Goal: Task Accomplishment & Management: Manage account settings

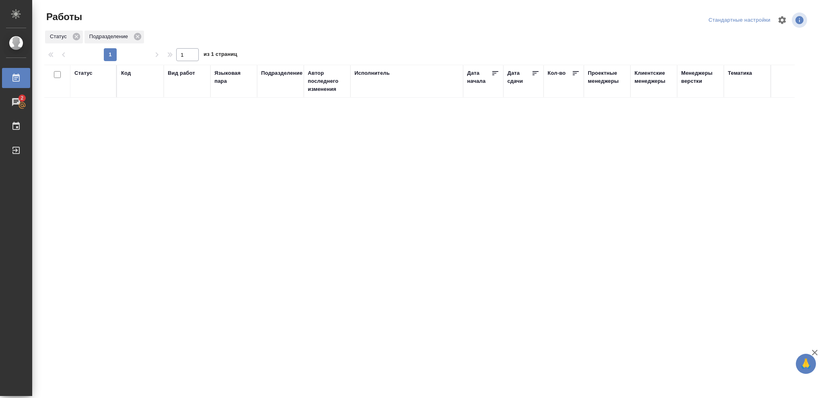
click at [84, 75] on div "Статус" at bounding box center [83, 73] width 18 height 8
click at [90, 93] on icon at bounding box center [89, 94] width 6 height 6
click at [277, 92] on icon at bounding box center [276, 91] width 3 height 3
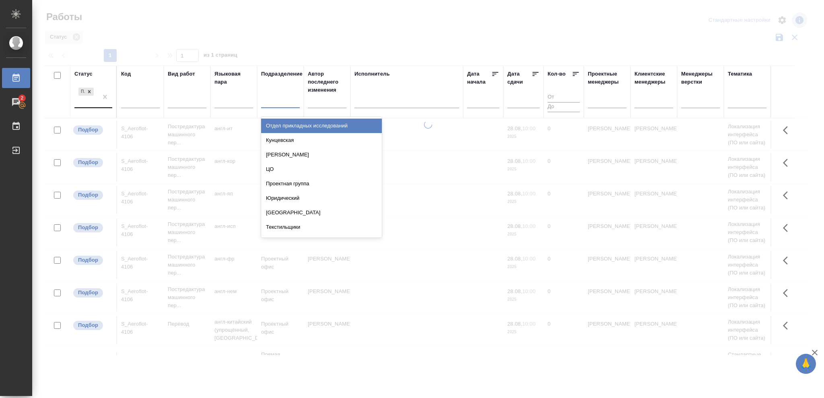
click at [274, 100] on div at bounding box center [280, 101] width 39 height 12
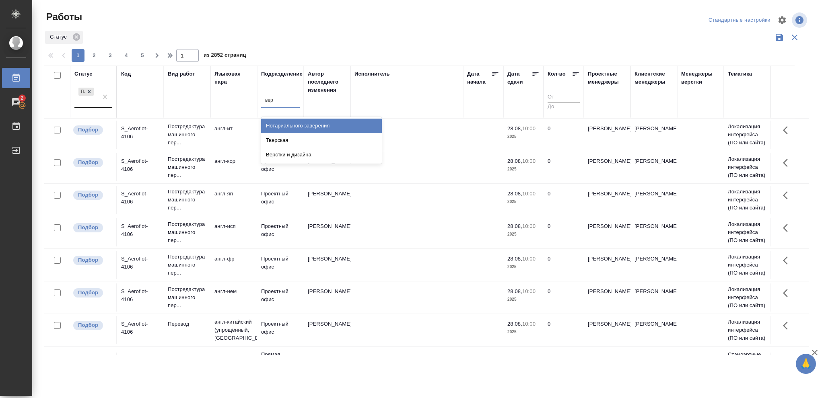
type input "верс"
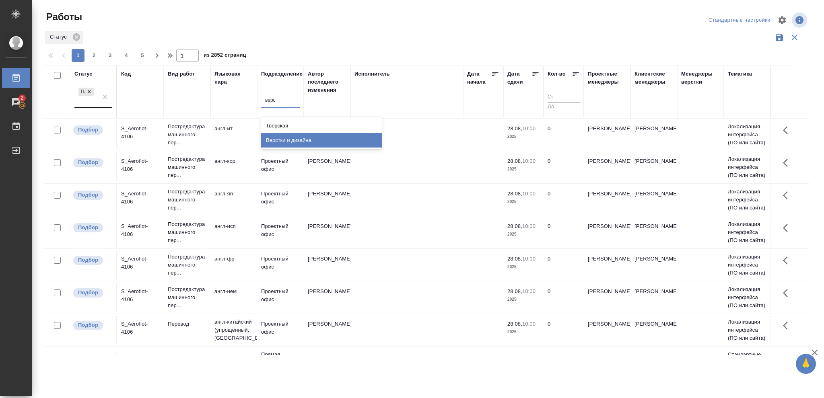
click at [278, 140] on div "Верстки и дизайна" at bounding box center [321, 140] width 121 height 14
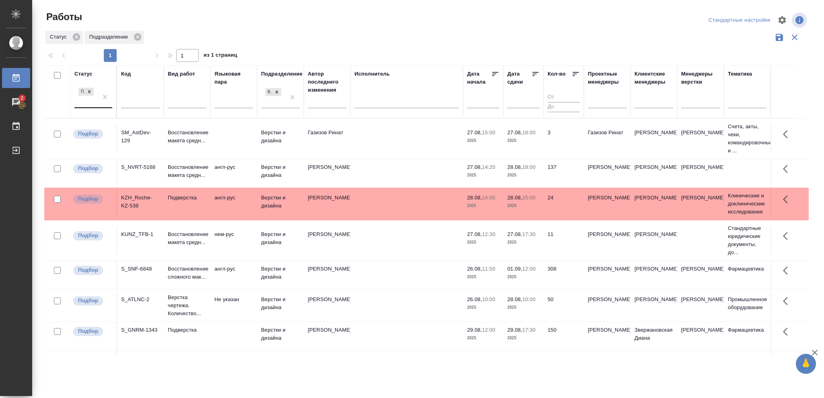
click at [519, 173] on p "2025" at bounding box center [523, 175] width 32 height 8
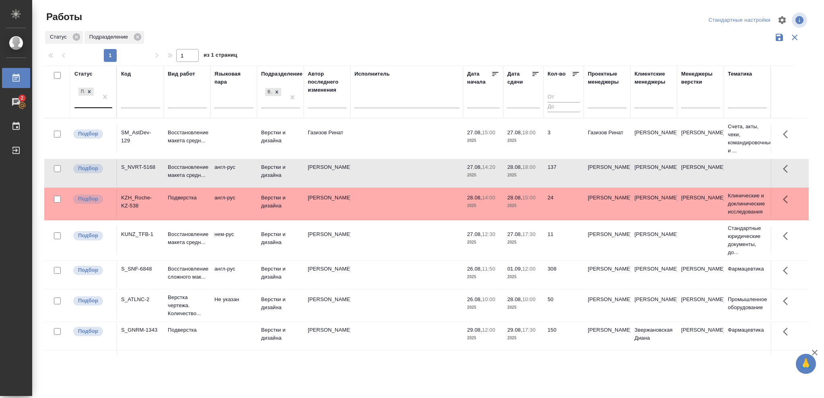
click at [519, 173] on p "2025" at bounding box center [523, 175] width 32 height 8
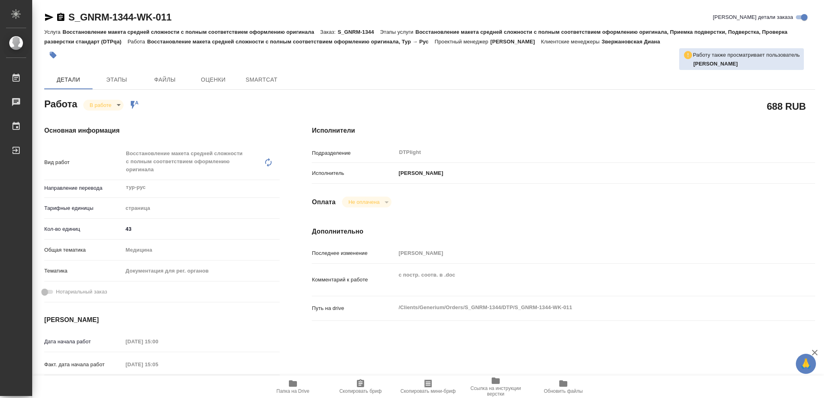
type textarea "x"
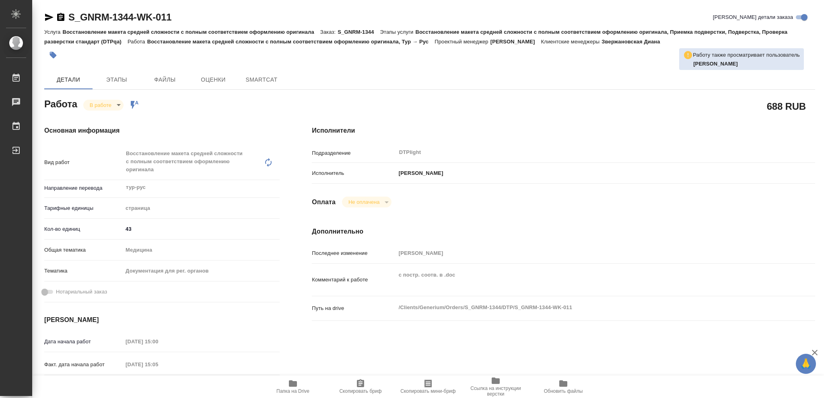
type textarea "x"
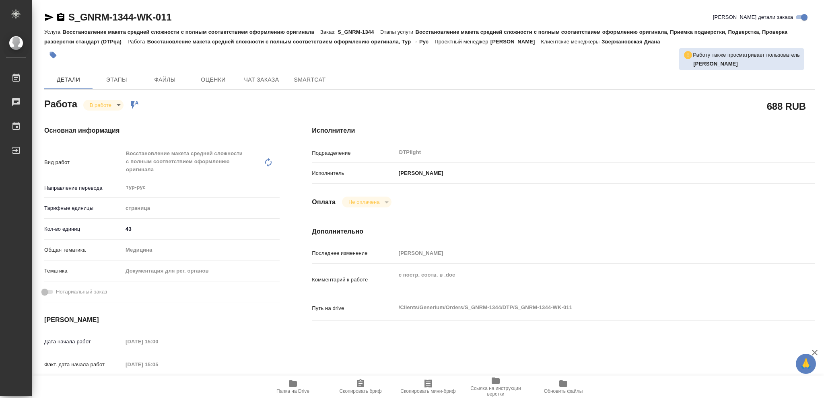
type textarea "x"
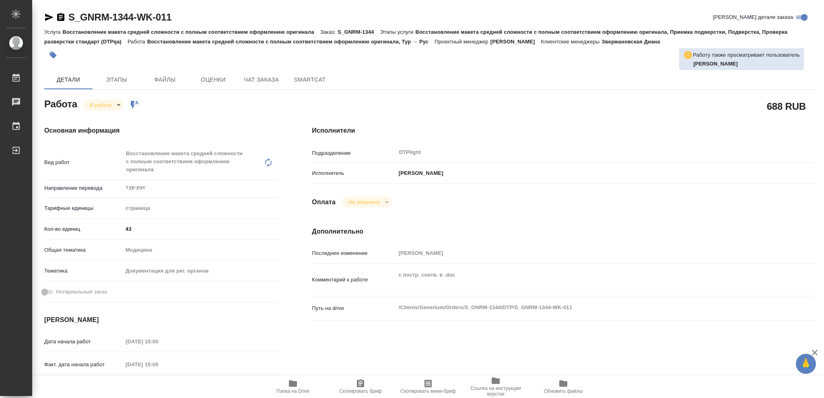
type textarea "x"
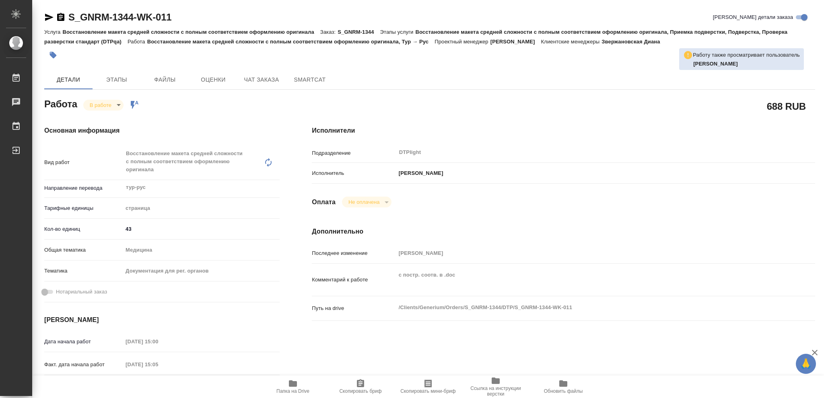
click at [291, 384] on icon "button" at bounding box center [293, 383] width 8 height 6
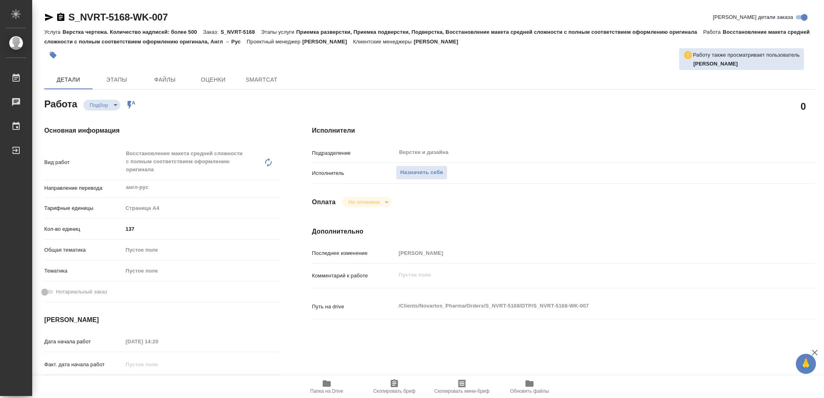
type textarea "x"
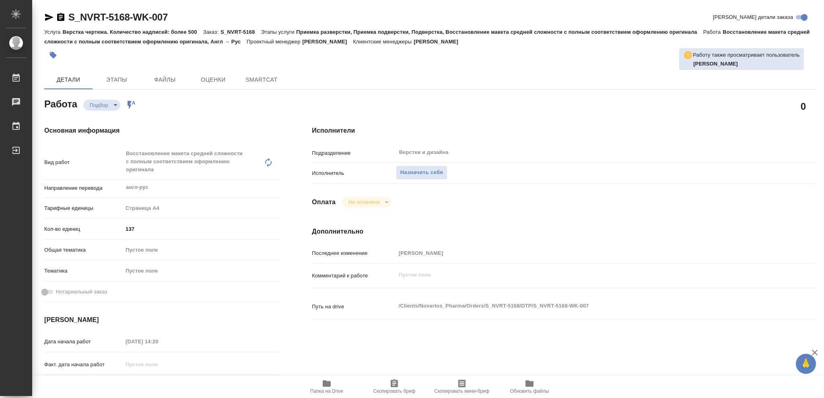
type textarea "x"
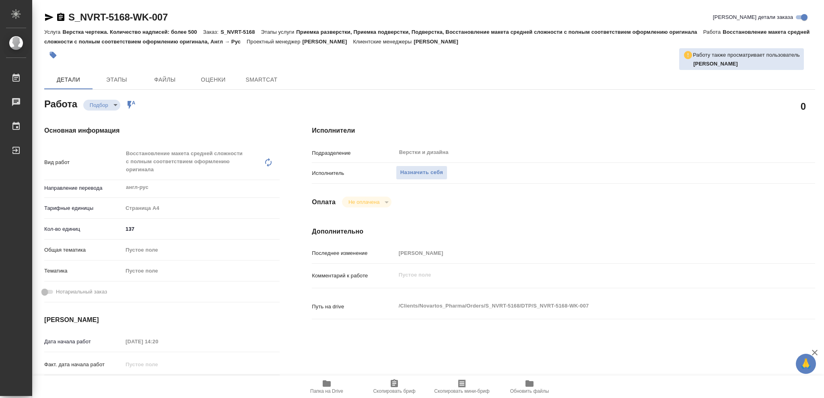
type textarea "x"
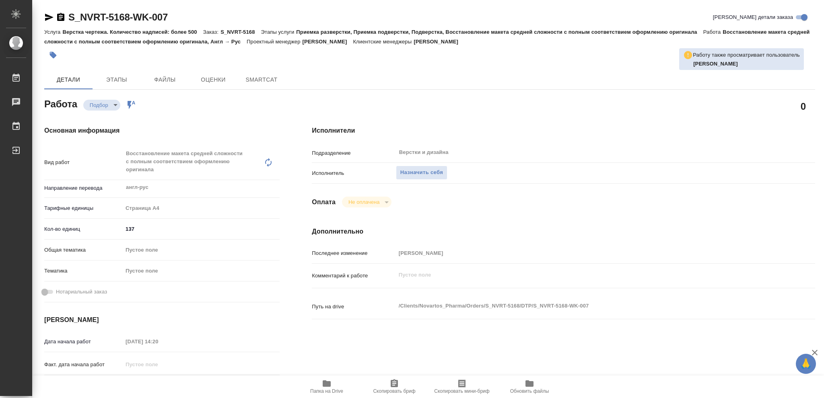
type textarea "x"
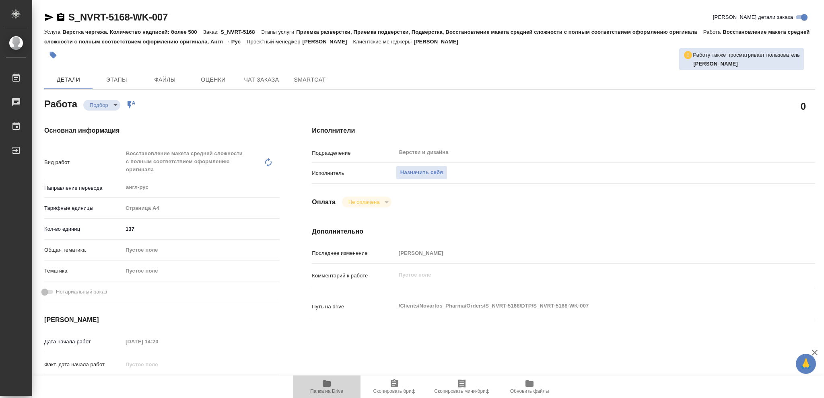
click at [325, 385] on icon "button" at bounding box center [327, 383] width 8 height 6
type textarea "x"
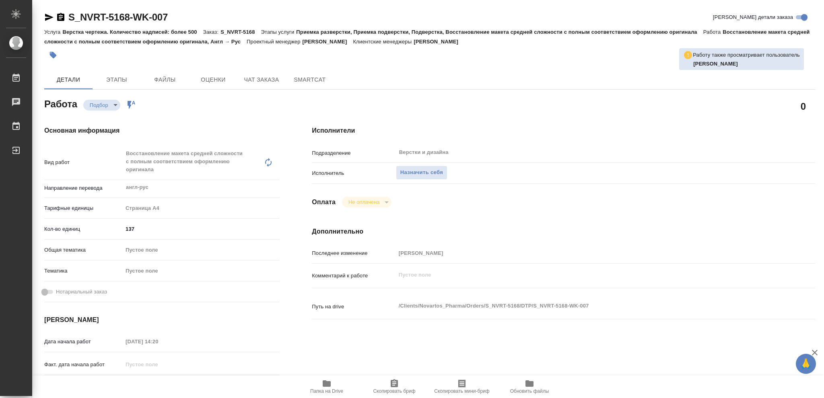
type textarea "x"
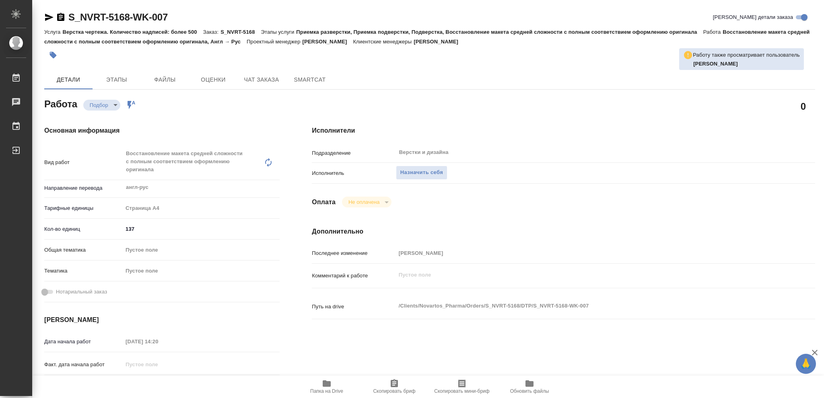
type textarea "x"
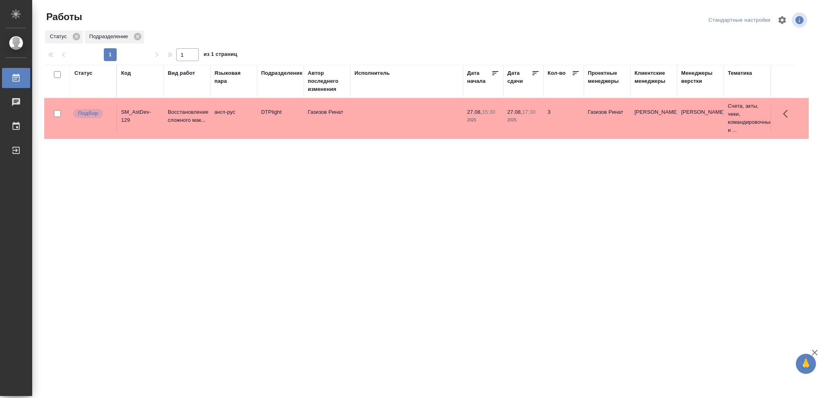
click at [84, 74] on div "Статус" at bounding box center [83, 73] width 18 height 8
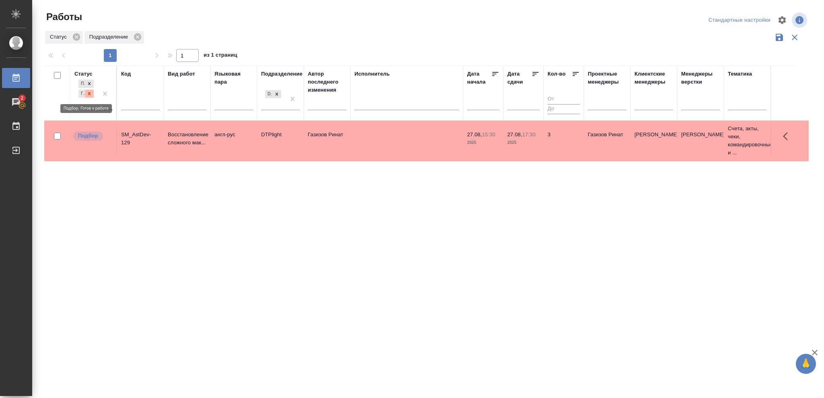
click at [89, 90] on div at bounding box center [89, 94] width 9 height 8
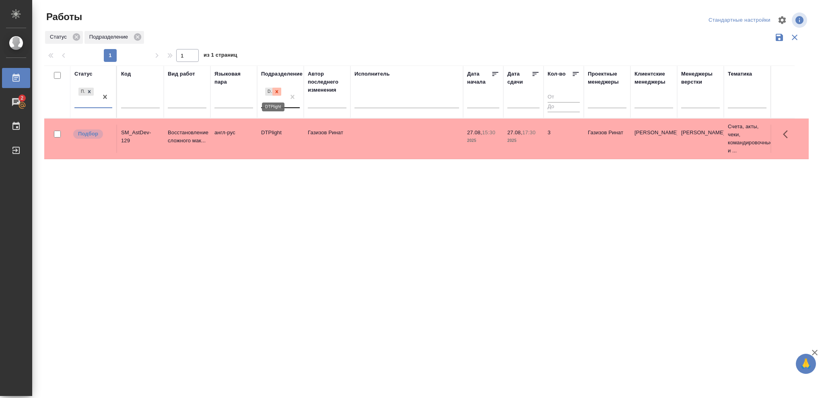
click at [275, 94] on icon at bounding box center [277, 92] width 6 height 6
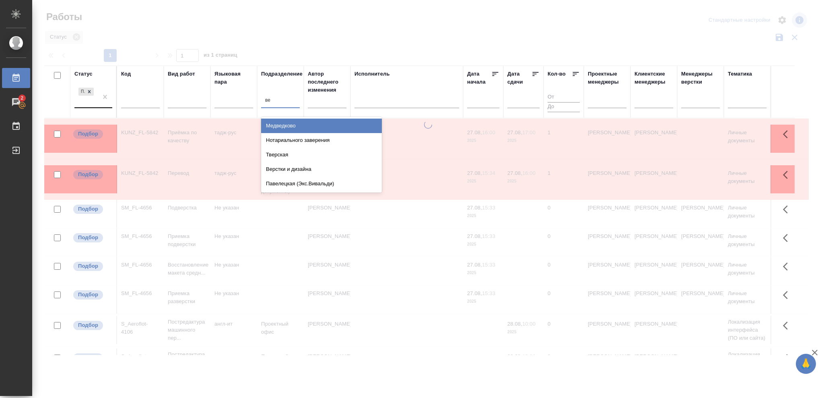
type input "вер"
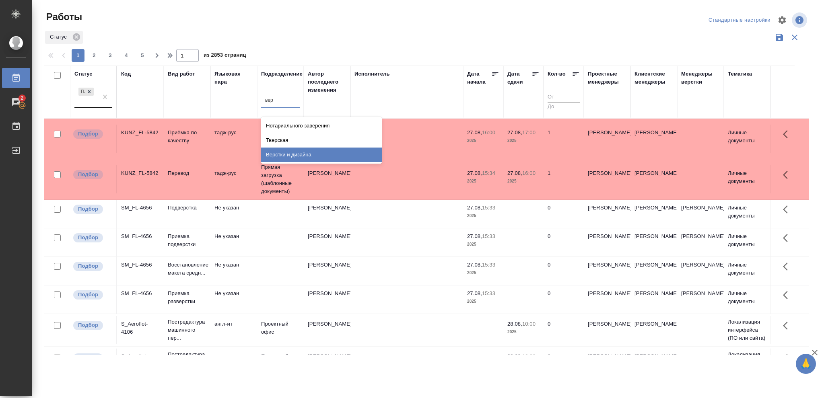
click at [310, 155] on div "Верстки и дизайна" at bounding box center [321, 155] width 121 height 14
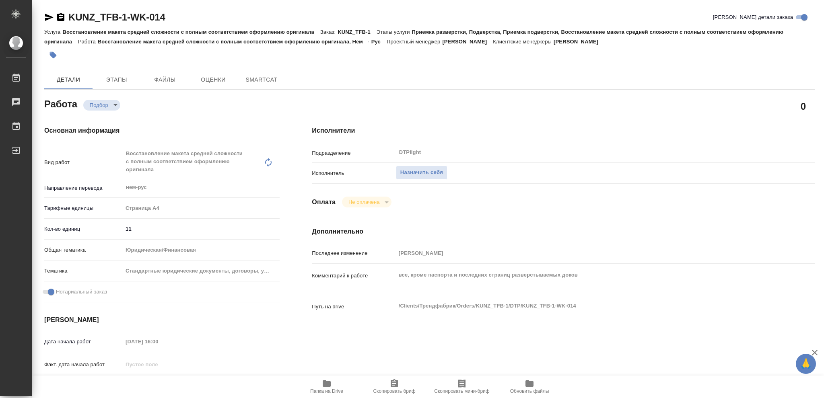
type textarea "x"
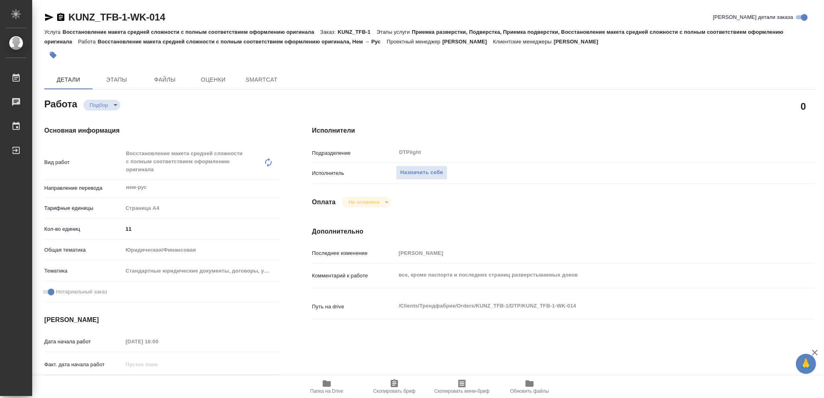
type textarea "x"
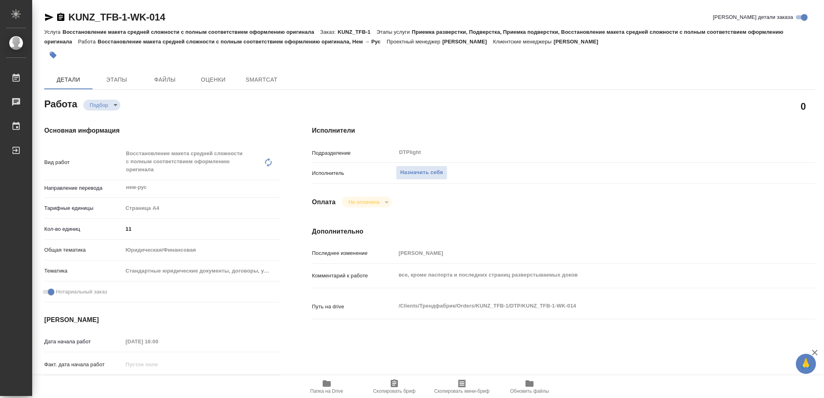
type textarea "x"
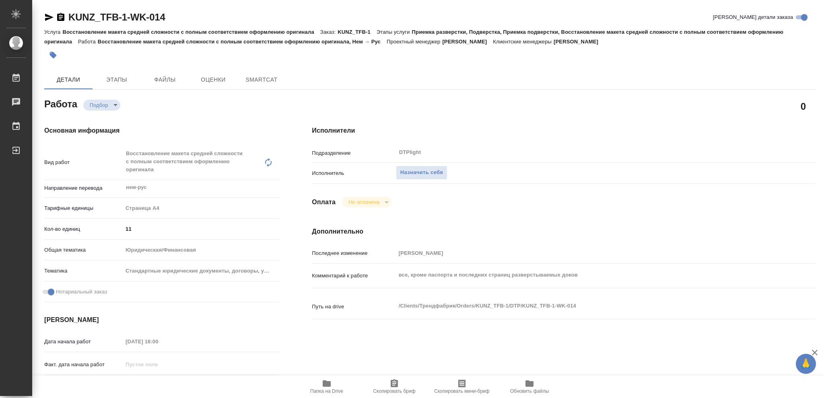
type textarea "x"
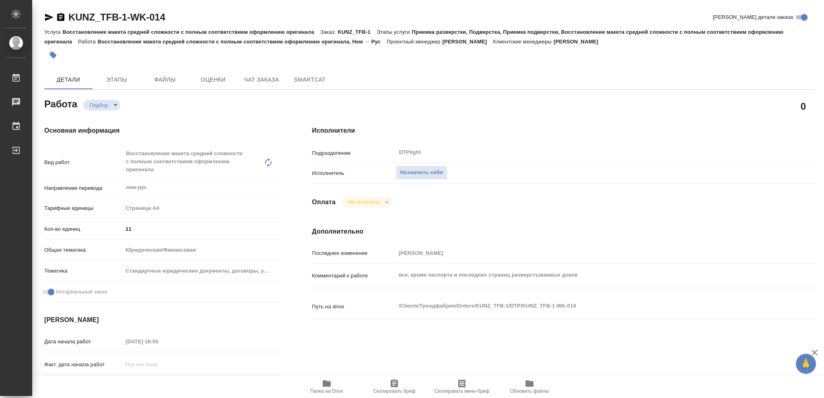
type textarea "x"
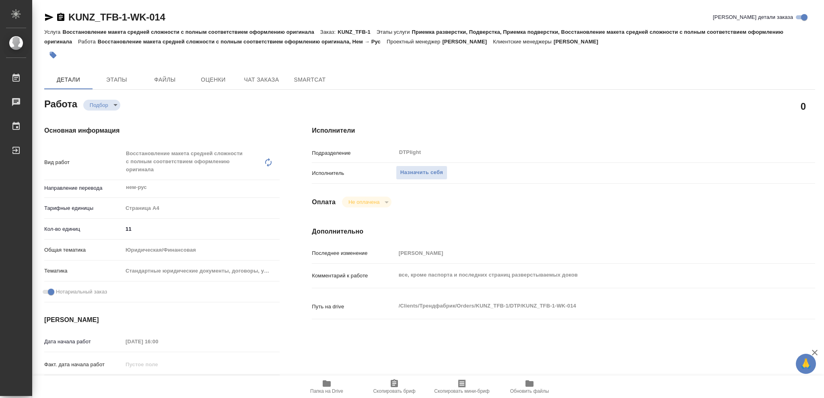
type textarea "x"
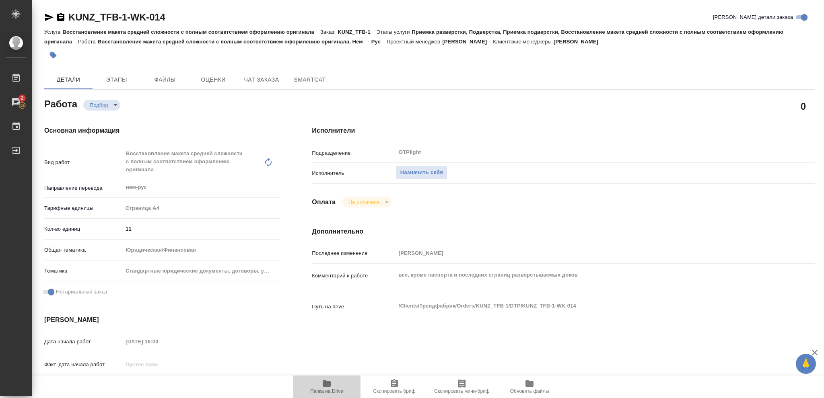
click at [328, 385] on icon "button" at bounding box center [327, 383] width 8 height 6
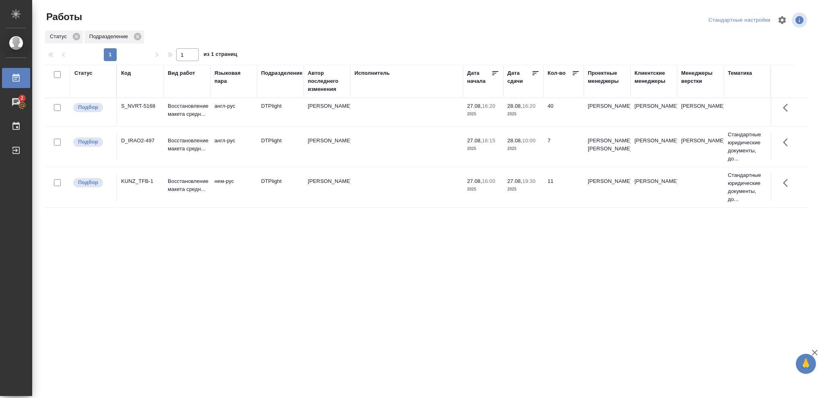
click at [532, 112] on p "2025" at bounding box center [523, 114] width 32 height 8
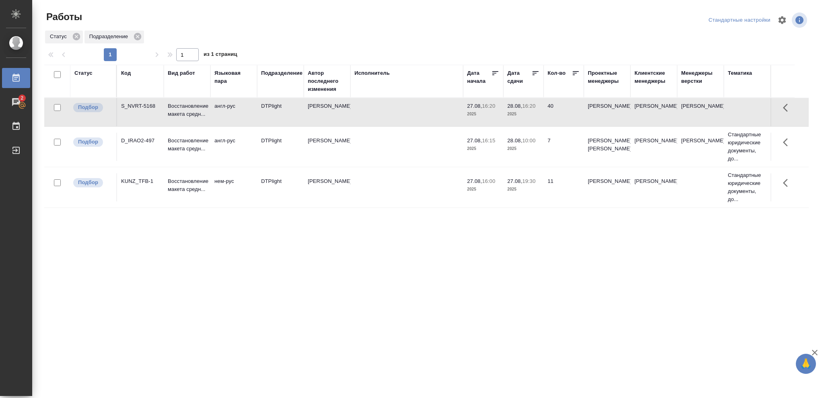
click at [532, 112] on p "2025" at bounding box center [523, 114] width 32 height 8
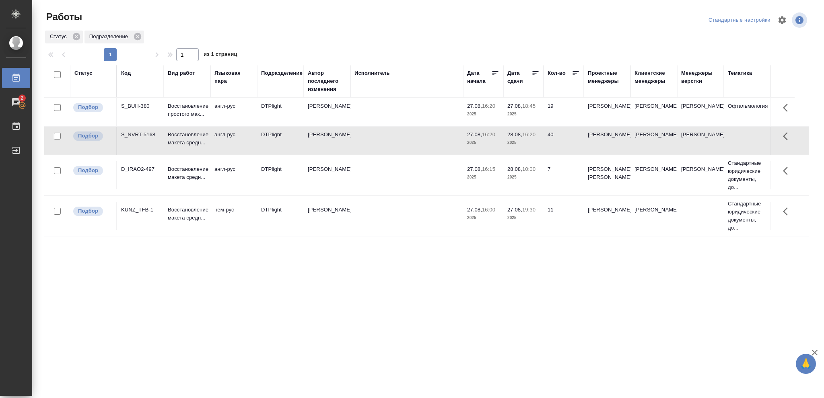
click at [537, 111] on p "2025" at bounding box center [523, 114] width 32 height 8
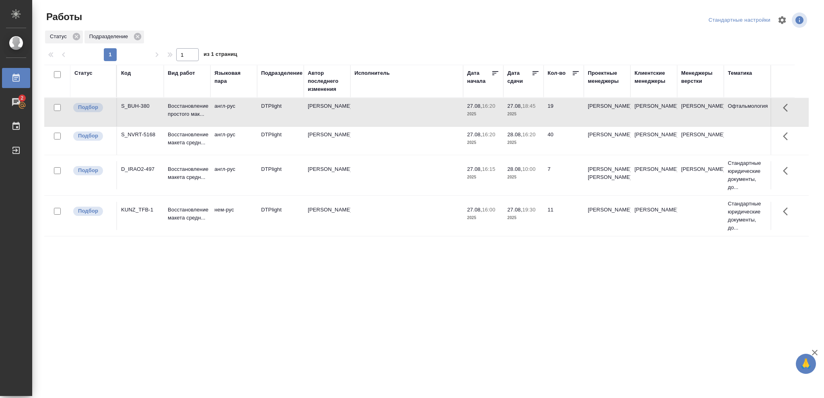
click at [537, 111] on p "2025" at bounding box center [523, 114] width 32 height 8
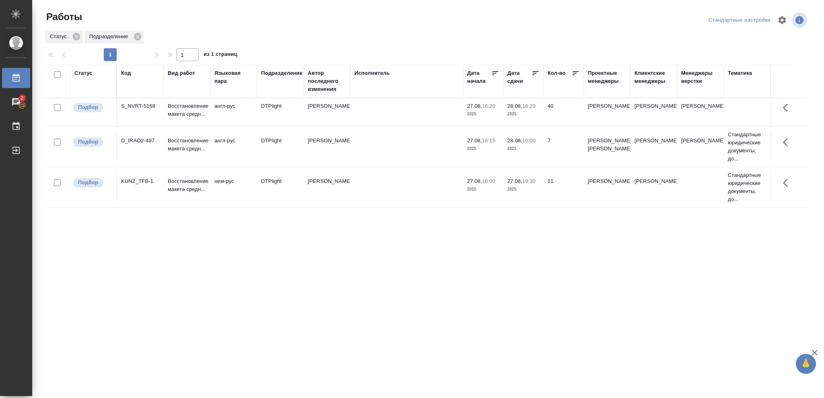
click at [532, 152] on p "2025" at bounding box center [523, 149] width 32 height 8
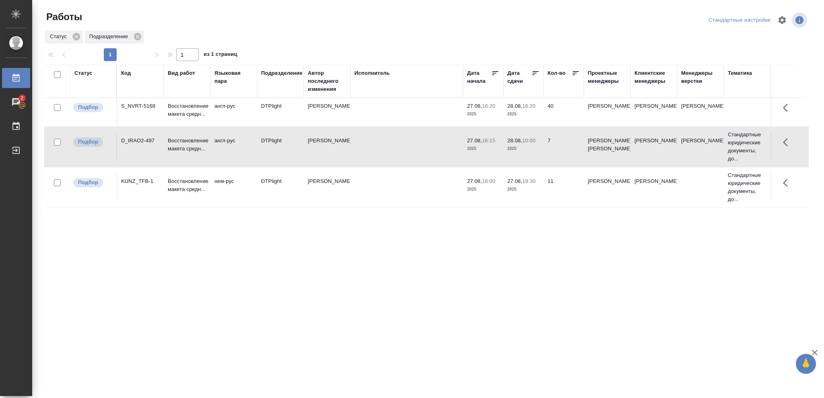
click at [532, 152] on p "2025" at bounding box center [523, 149] width 32 height 8
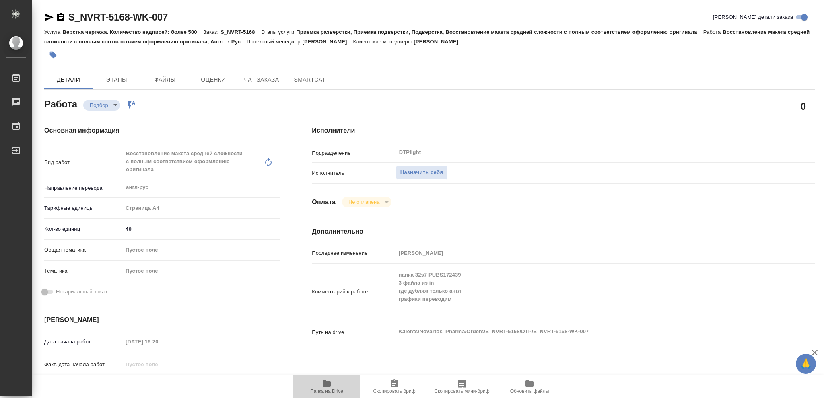
click at [331, 298] on span "Папка на Drive" at bounding box center [326, 391] width 33 height 6
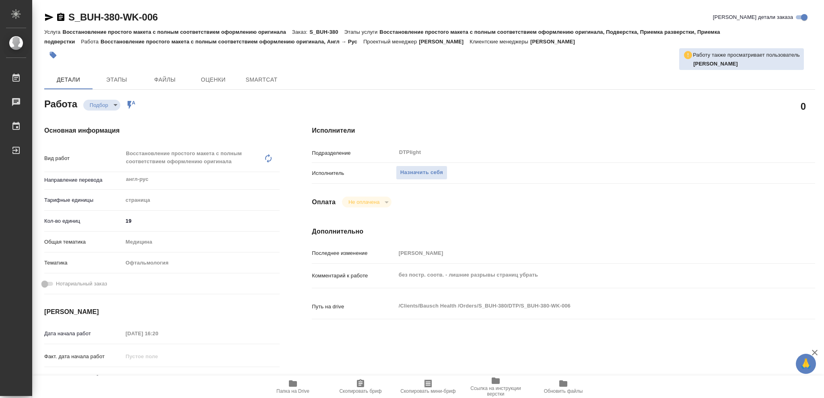
type textarea "x"
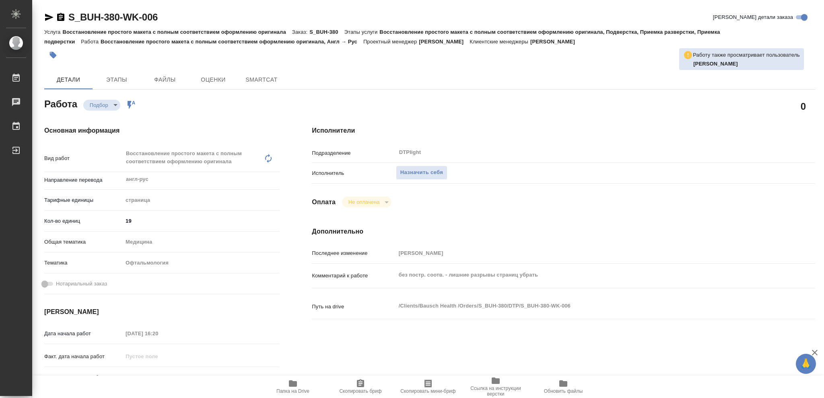
type textarea "x"
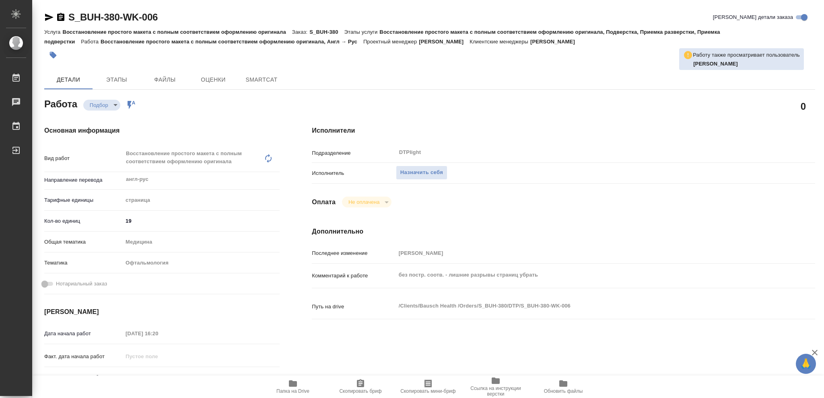
type textarea "x"
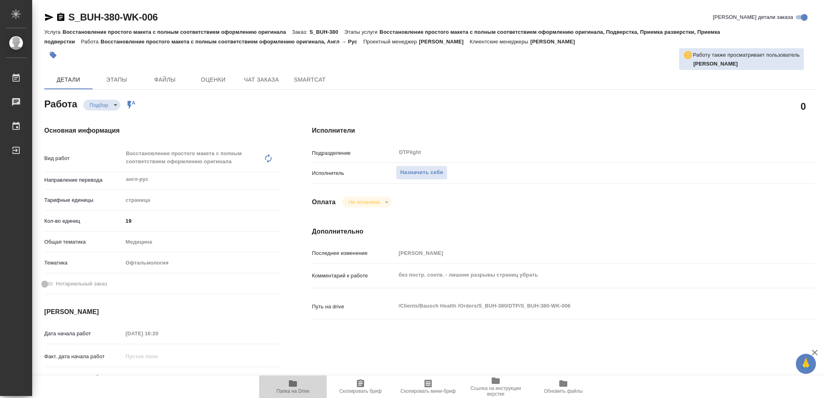
click at [293, 383] on icon "button" at bounding box center [293, 383] width 8 height 6
type textarea "x"
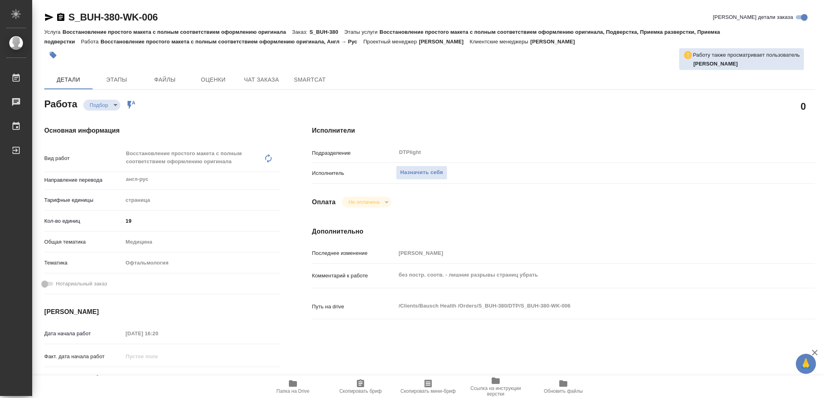
type textarea "x"
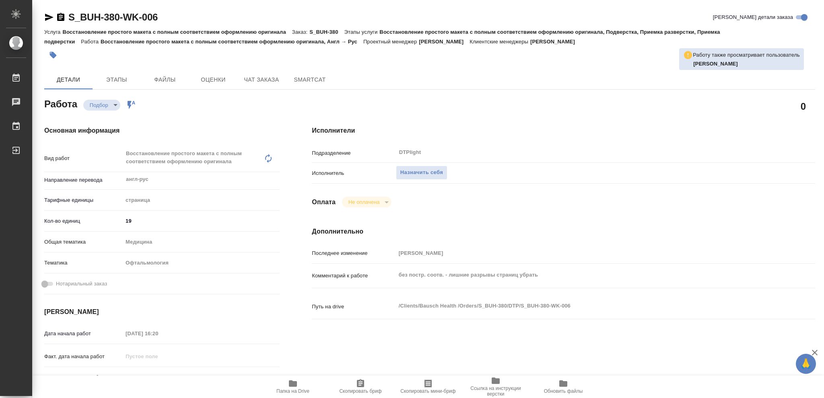
type textarea "x"
click at [414, 175] on span "Назначить себя" at bounding box center [421, 172] width 43 height 9
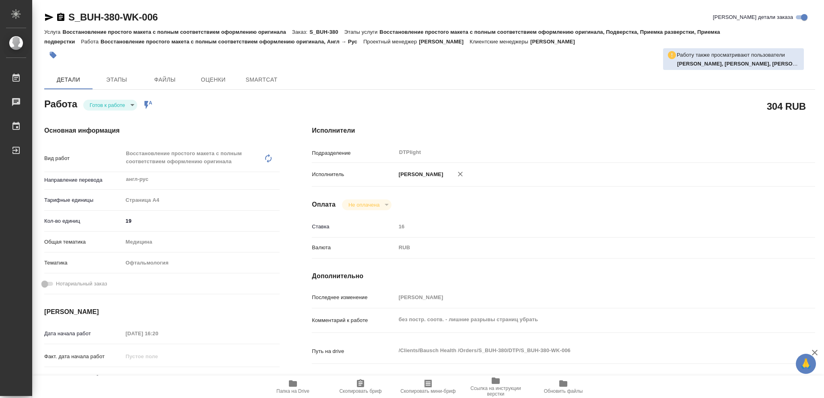
type textarea "x"
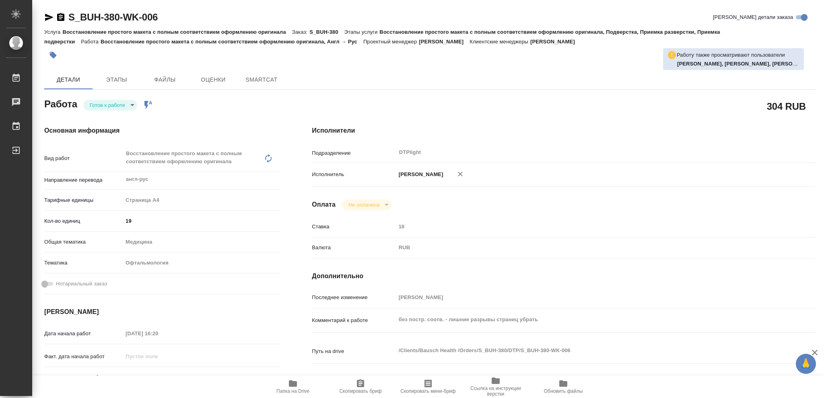
type textarea "x"
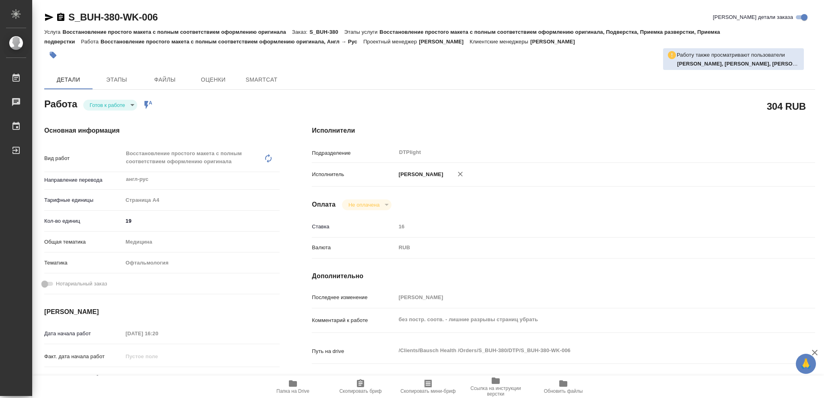
type textarea "x"
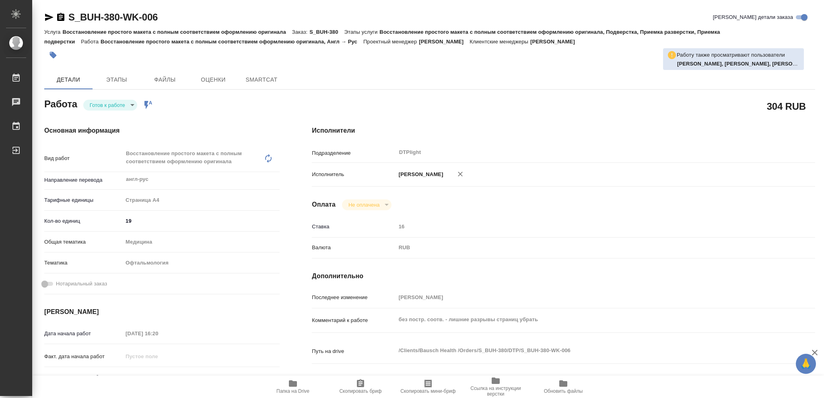
type textarea "x"
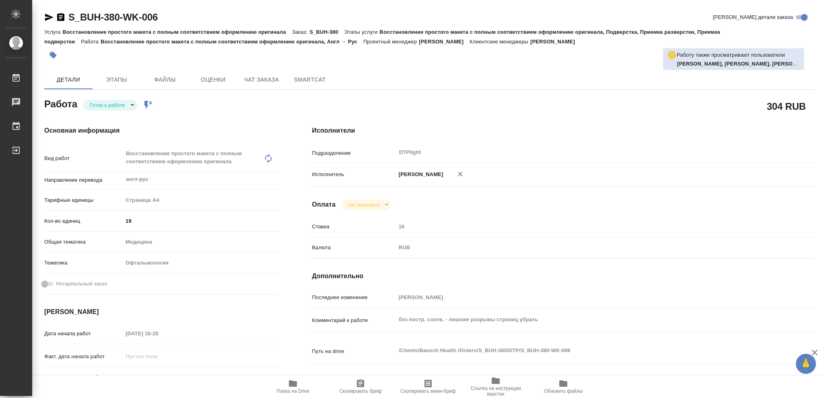
type textarea "x"
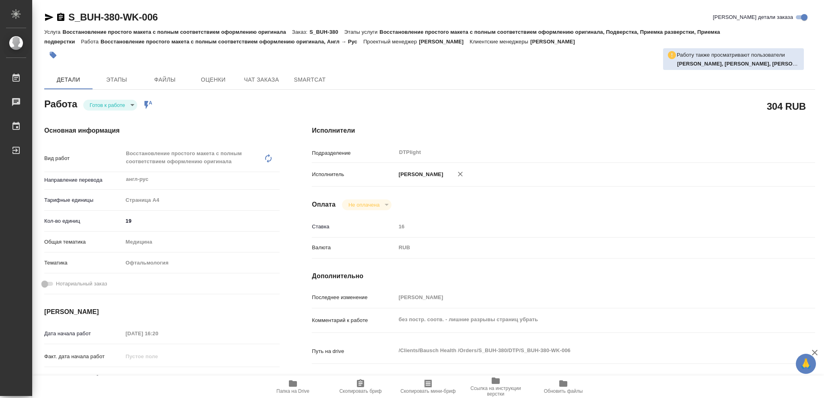
type textarea "x"
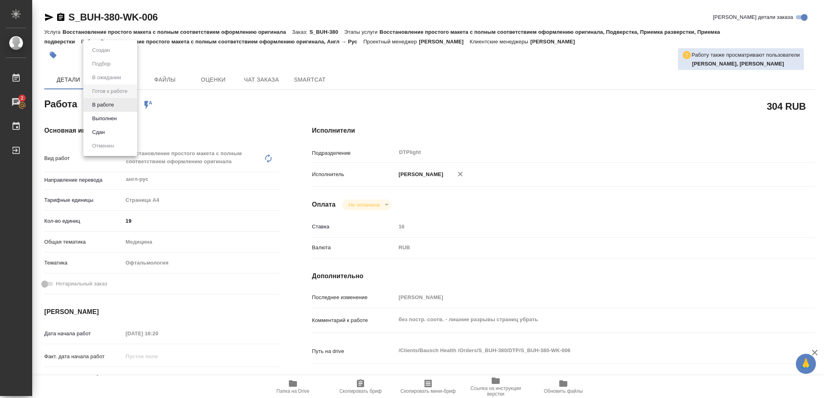
click at [132, 104] on body "🙏 .cls-1 fill:#fff; AWATERA Vasileva Olga Работы 2 Чаты График Выйти S_BUH-380-…" at bounding box center [412, 199] width 824 height 398
click at [104, 106] on button "В работе" at bounding box center [103, 105] width 27 height 9
type textarea "x"
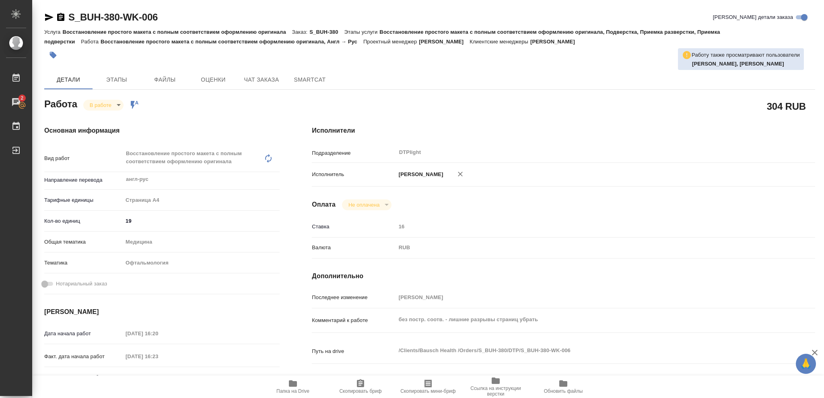
type textarea "x"
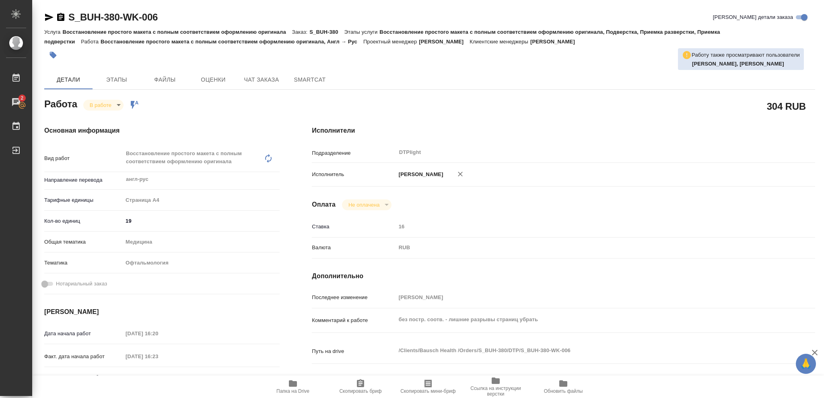
type textarea "x"
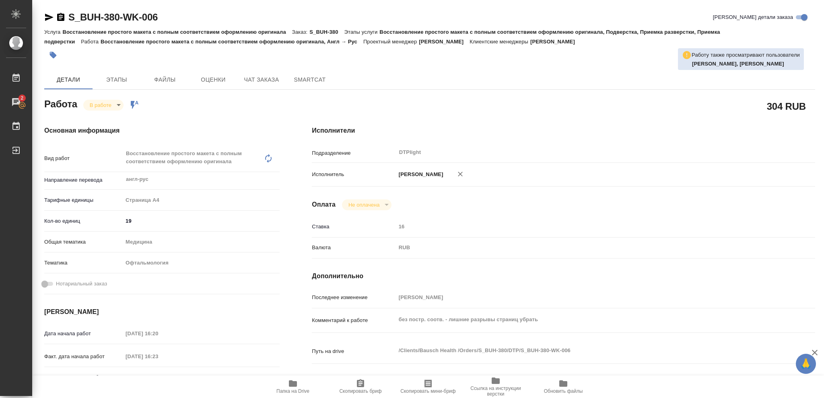
type textarea "x"
click at [59, 17] on icon "button" at bounding box center [61, 17] width 10 height 10
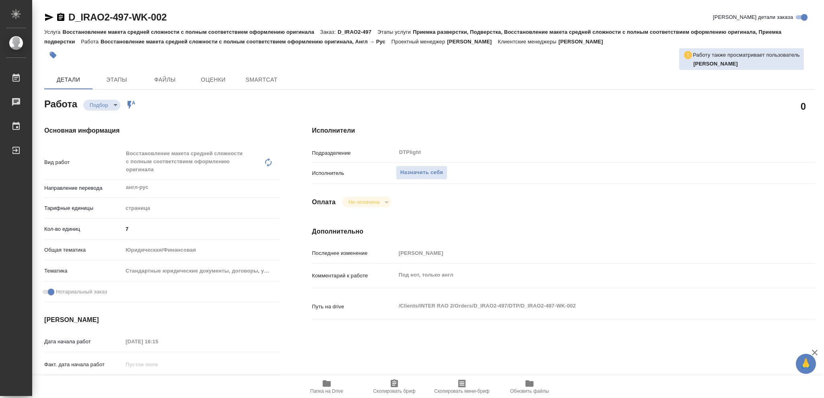
type textarea "x"
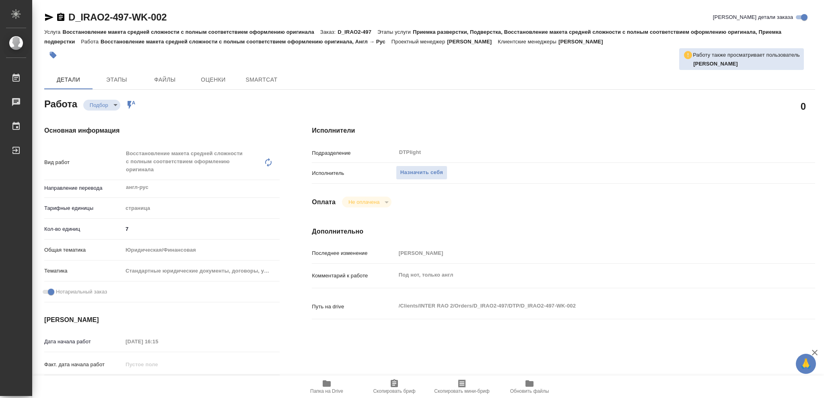
type textarea "x"
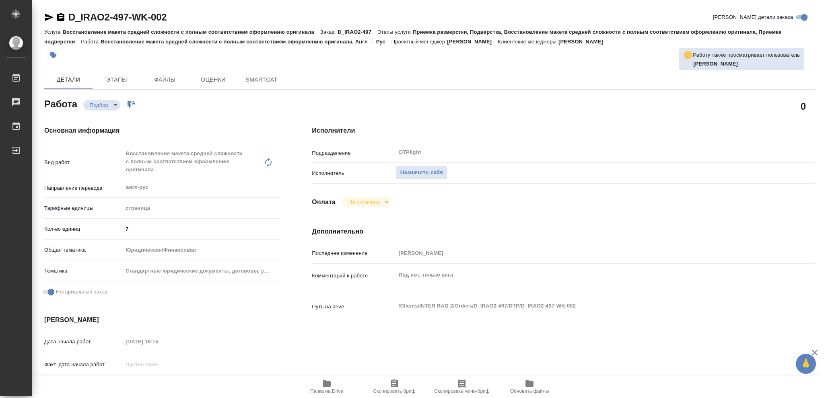
type textarea "x"
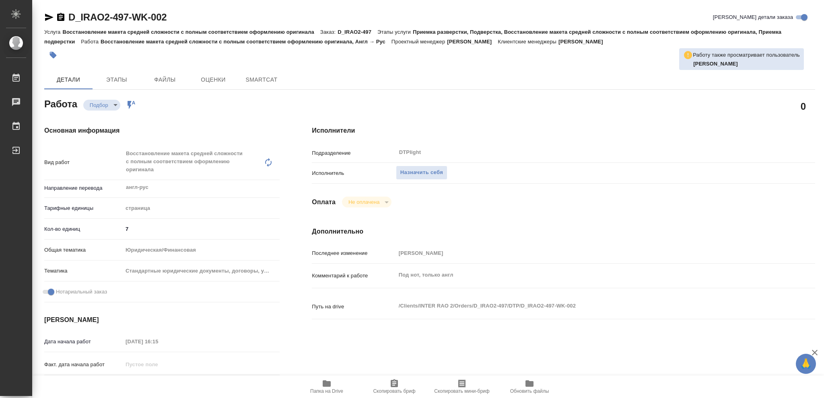
type textarea "x"
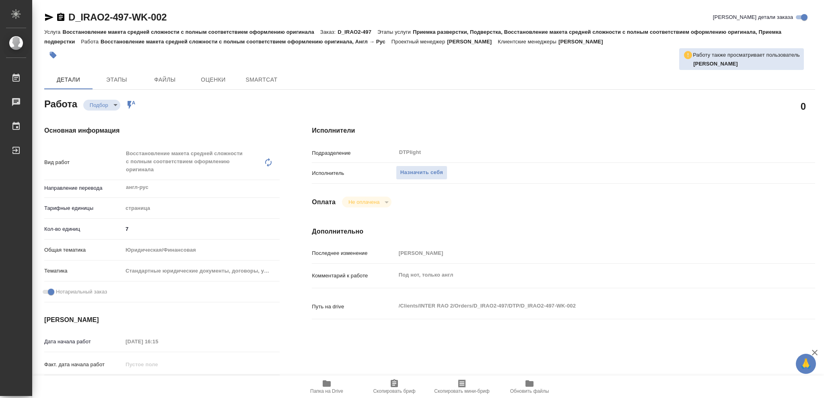
type textarea "x"
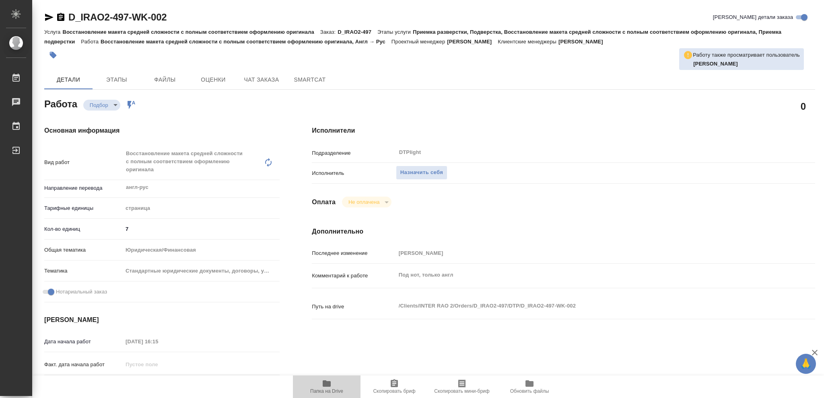
click at [322, 386] on icon "button" at bounding box center [327, 384] width 10 height 10
type textarea "x"
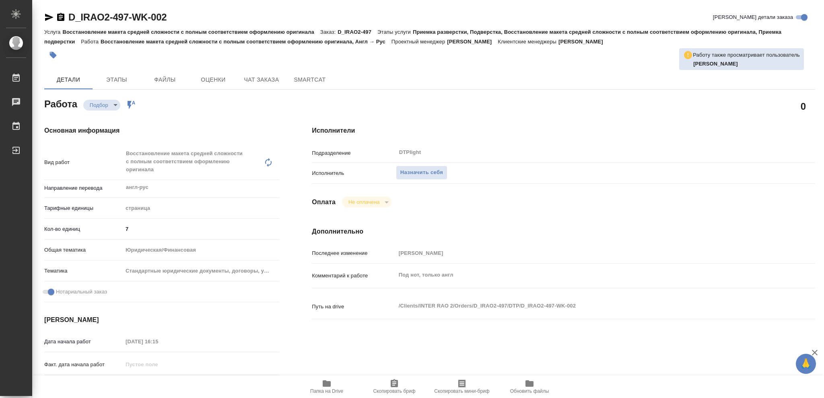
type textarea "x"
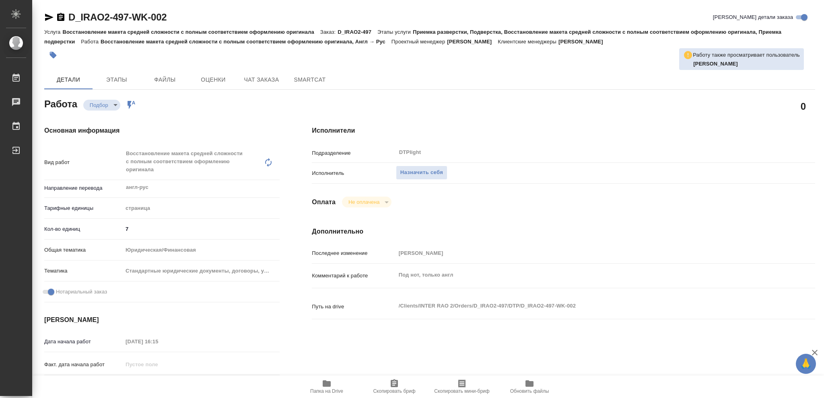
type textarea "x"
drag, startPoint x: 420, startPoint y: 167, endPoint x: 610, endPoint y: 174, distance: 190.3
click at [421, 167] on button "Назначить себя" at bounding box center [421, 173] width 51 height 14
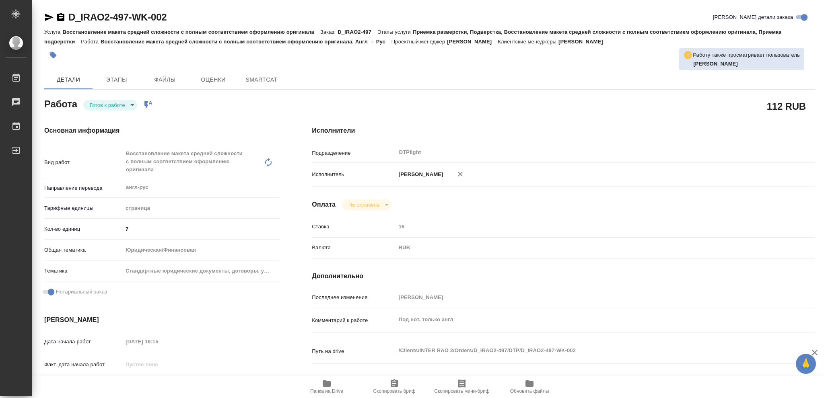
type textarea "x"
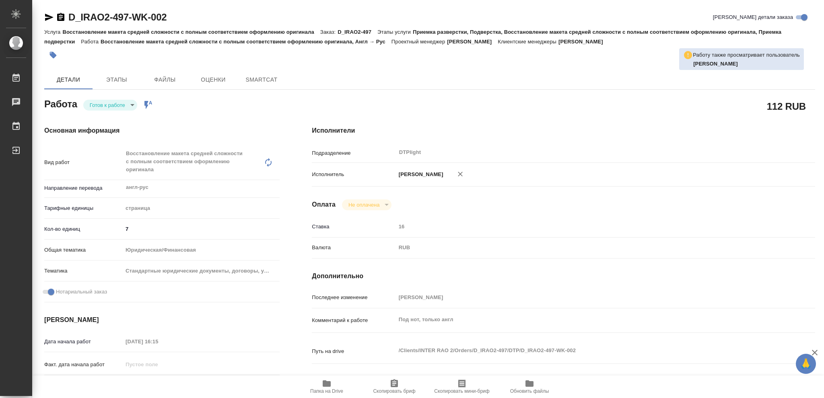
type textarea "x"
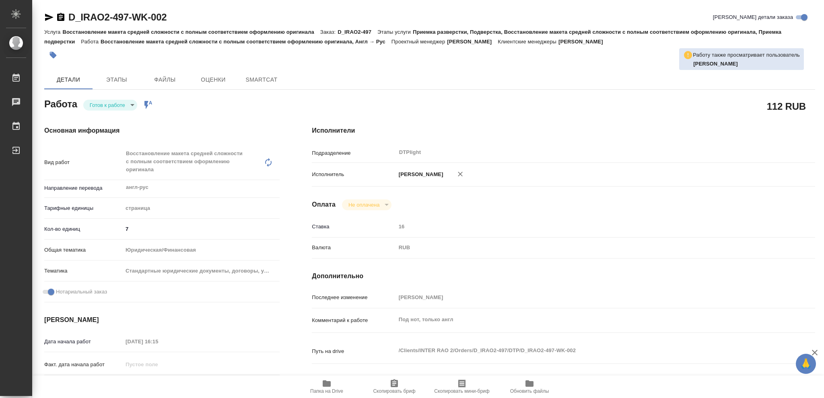
type textarea "x"
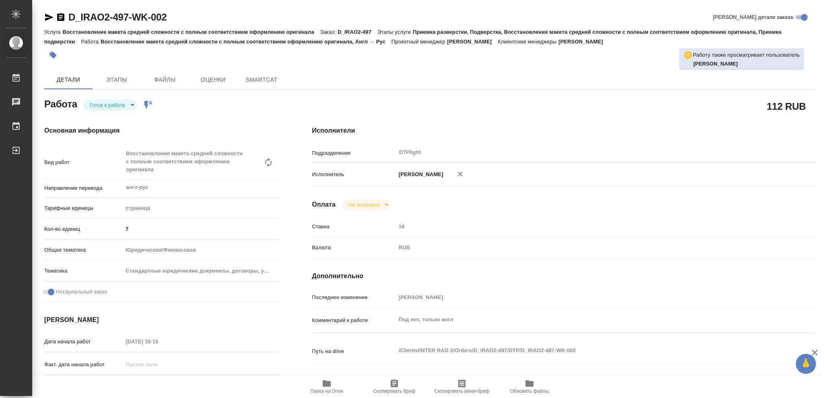
type textarea "x"
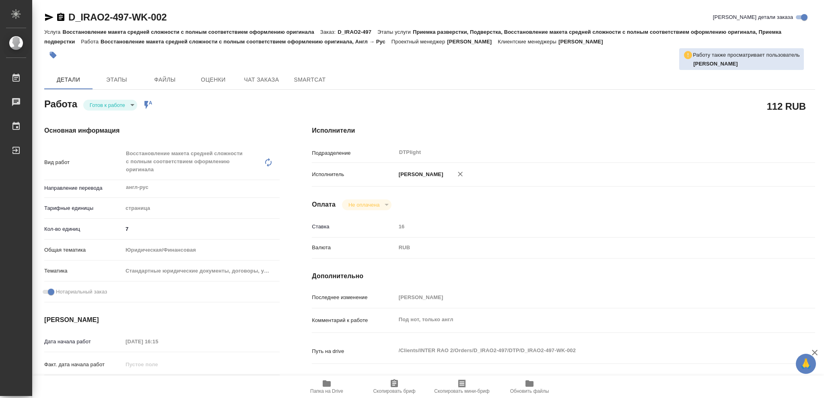
type textarea "x"
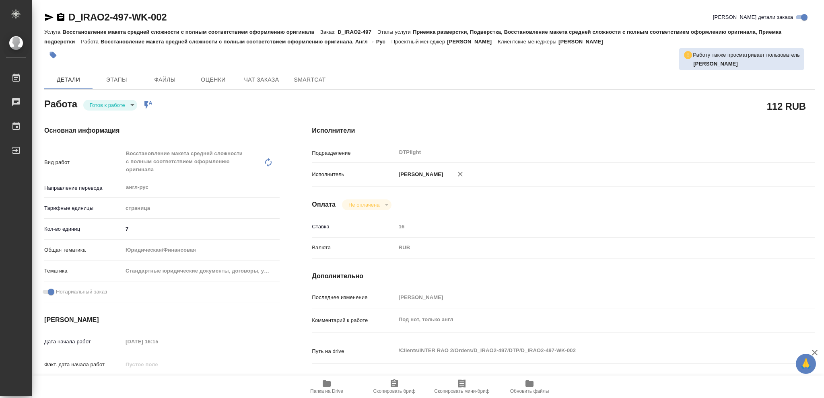
click at [131, 103] on body "🙏 .cls-1 fill:#fff; AWATERA Vasileva Olga Работы Чаты График Выйти D_IRAO2-497-…" at bounding box center [412, 199] width 824 height 398
click at [110, 105] on button "В работе" at bounding box center [103, 105] width 27 height 9
type textarea "x"
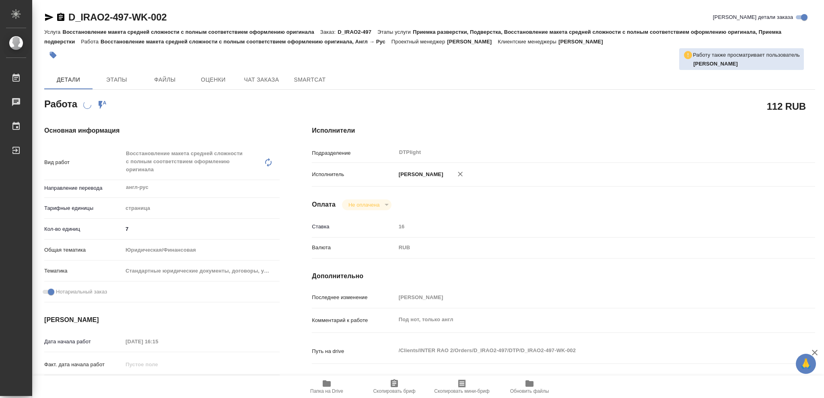
type textarea "x"
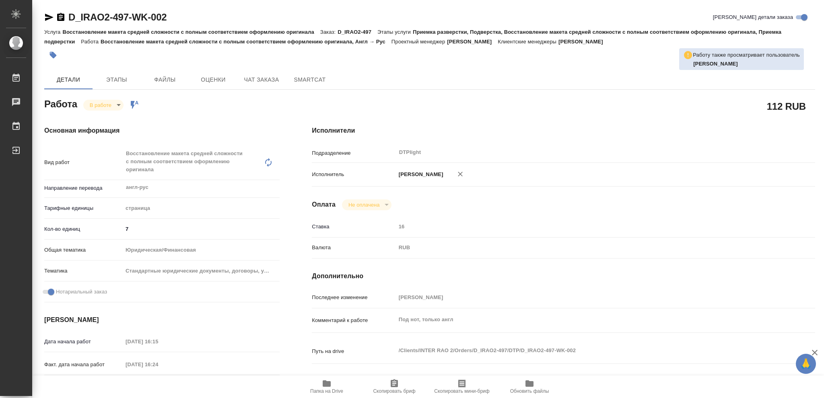
type textarea "x"
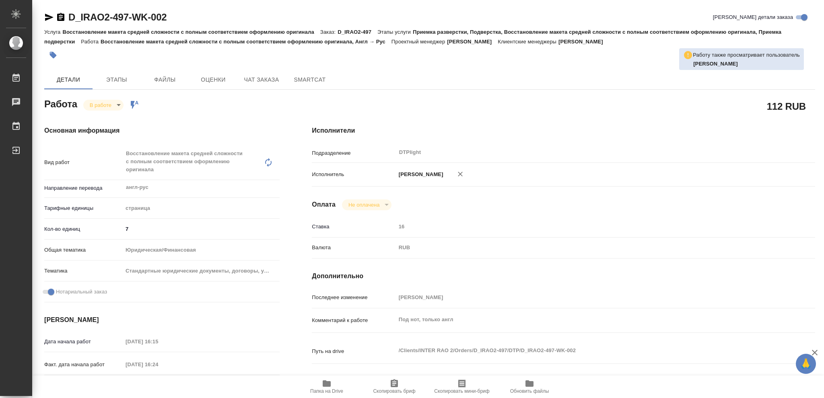
type textarea "x"
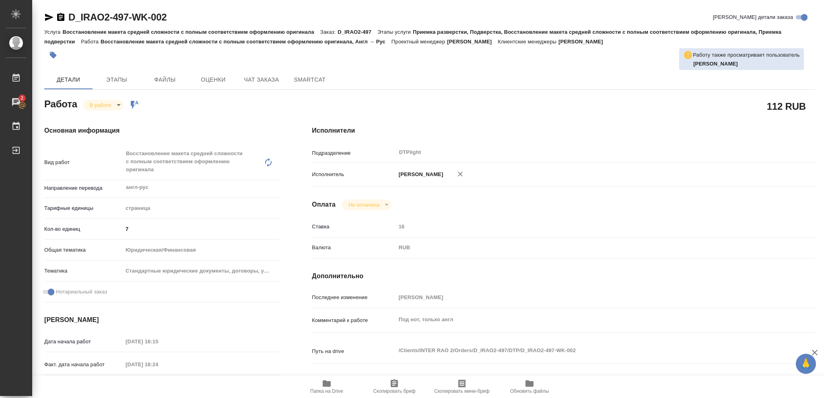
type textarea "x"
click at [58, 16] on icon "button" at bounding box center [60, 17] width 7 height 8
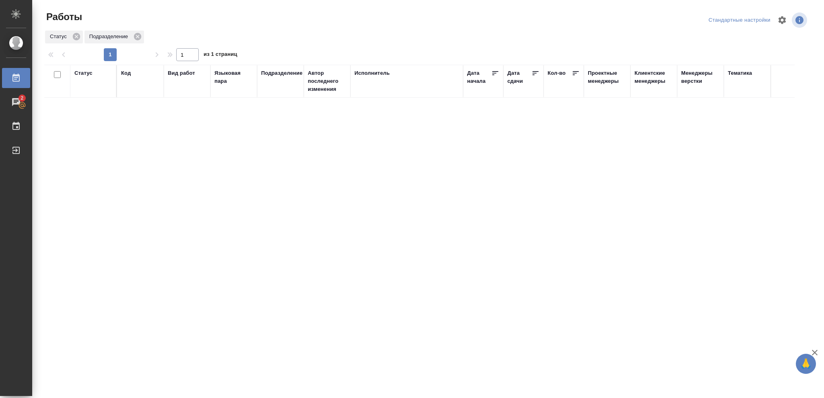
click at [80, 77] on div "Статус" at bounding box center [93, 81] width 38 height 24
click at [81, 74] on div "Статус" at bounding box center [83, 73] width 18 height 8
click at [89, 92] on icon at bounding box center [89, 94] width 6 height 6
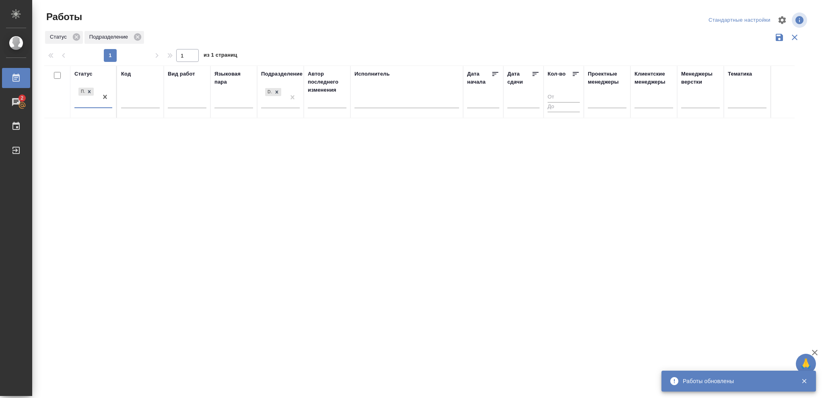
click at [89, 90] on icon at bounding box center [89, 92] width 6 height 6
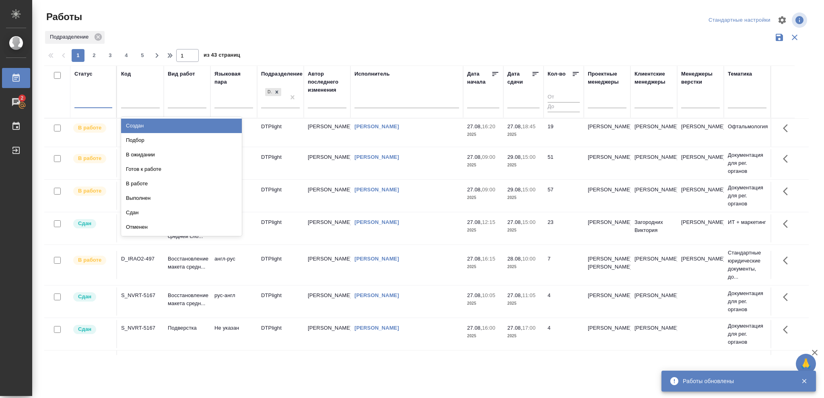
click at [88, 99] on div at bounding box center [93, 101] width 38 height 12
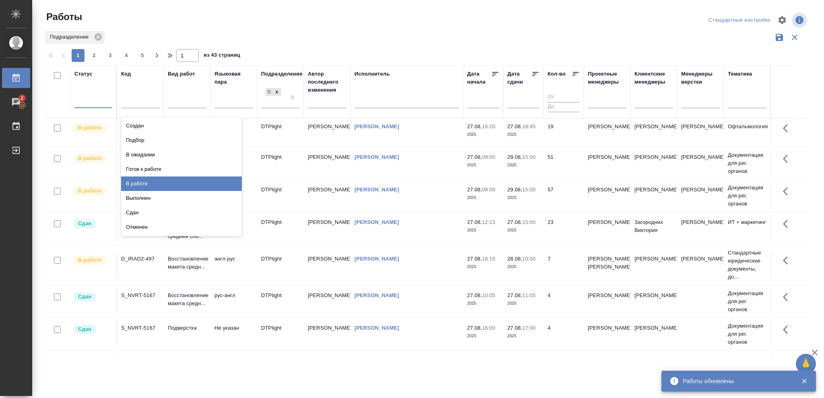
click at [139, 181] on div "В работе" at bounding box center [181, 184] width 121 height 14
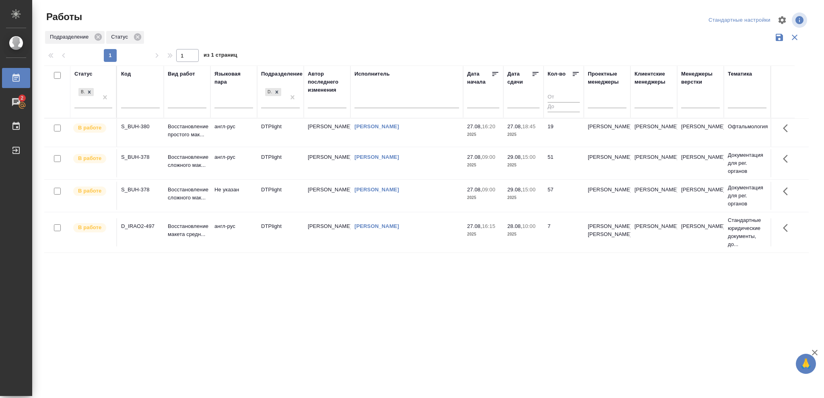
click at [525, 138] on p "2025" at bounding box center [523, 135] width 32 height 8
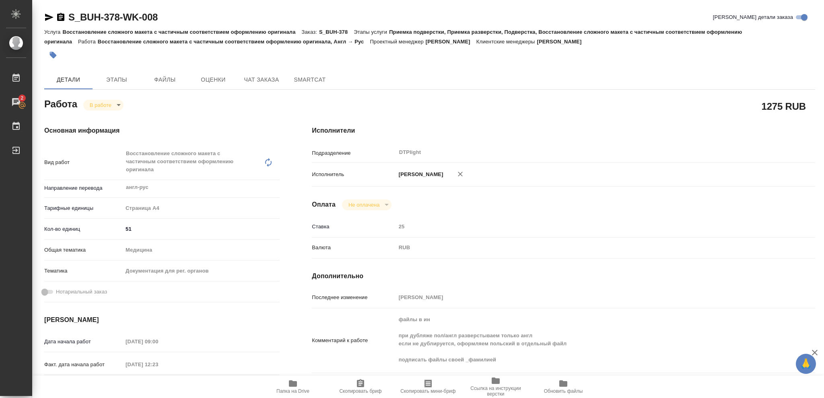
click at [296, 381] on icon "button" at bounding box center [293, 384] width 10 height 10
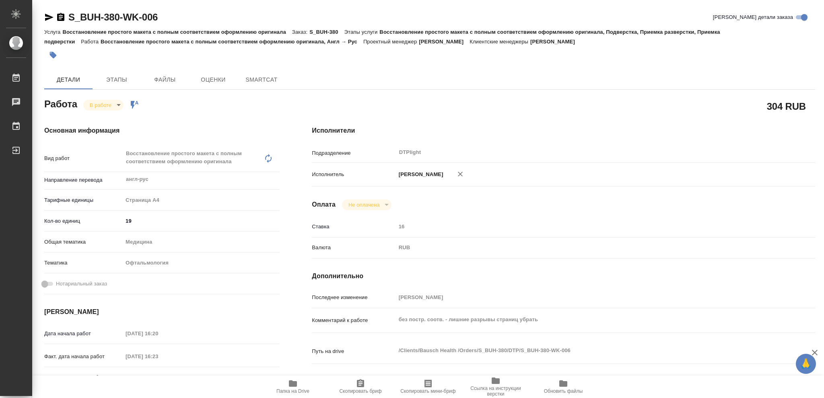
type textarea "x"
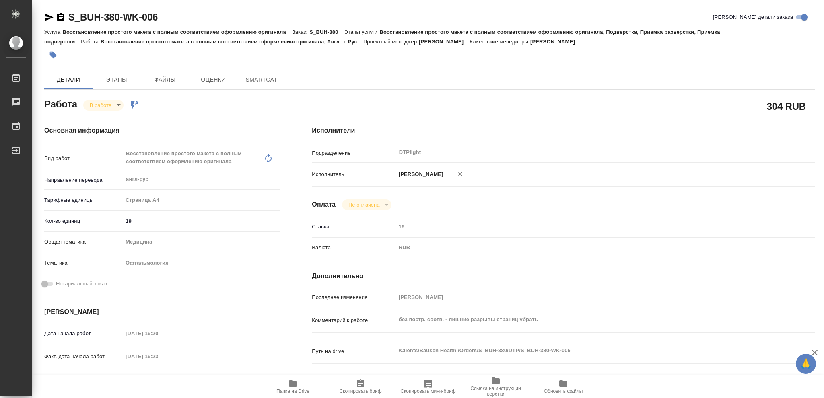
type textarea "x"
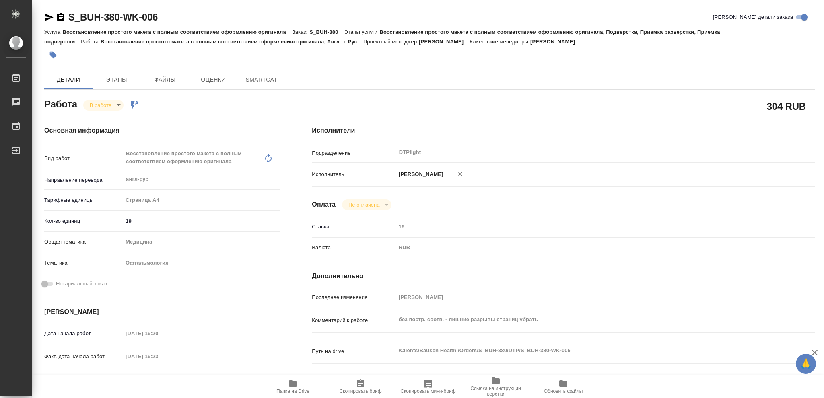
type textarea "x"
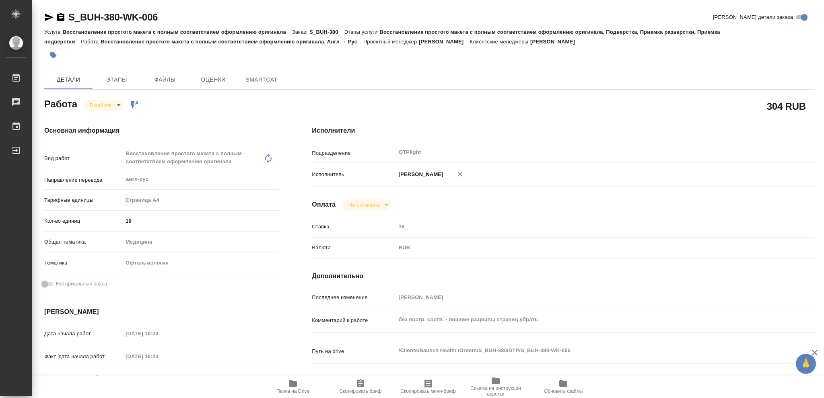
type textarea "x"
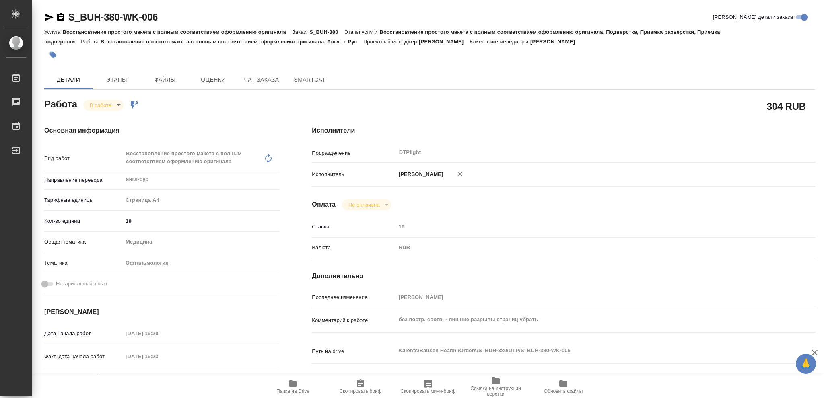
type textarea "x"
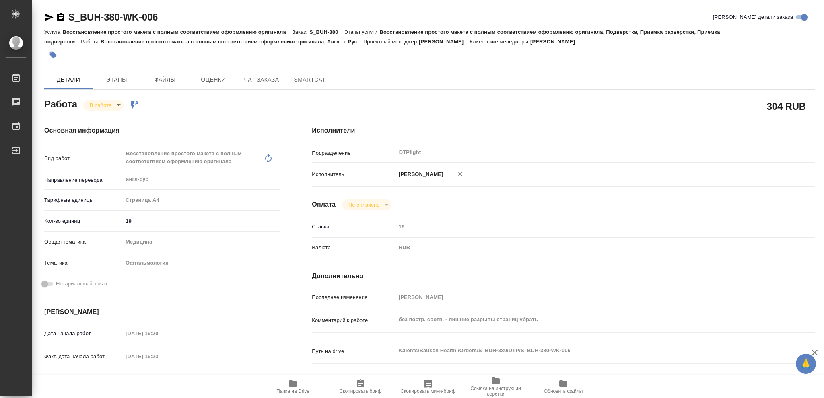
type textarea "x"
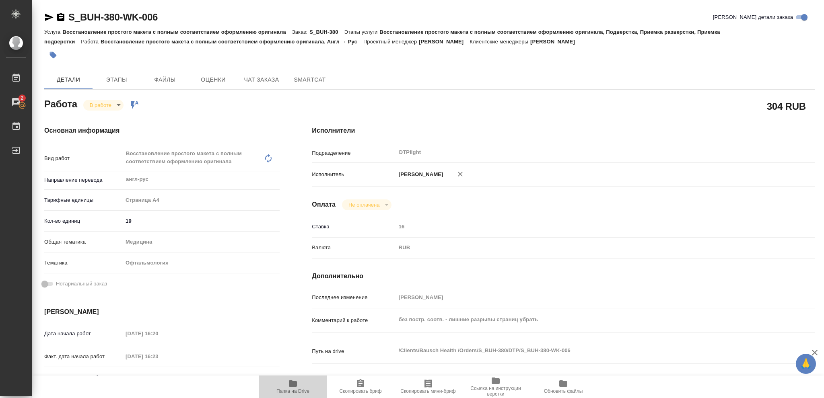
click at [291, 383] on icon "button" at bounding box center [293, 383] width 8 height 6
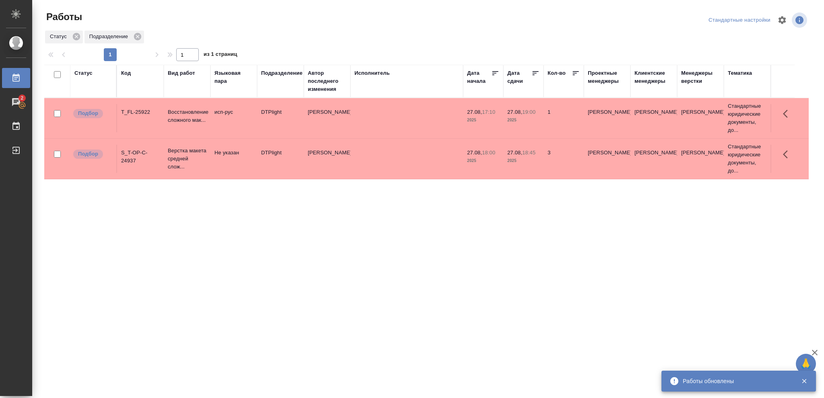
click at [531, 113] on p "19:00" at bounding box center [528, 112] width 13 height 6
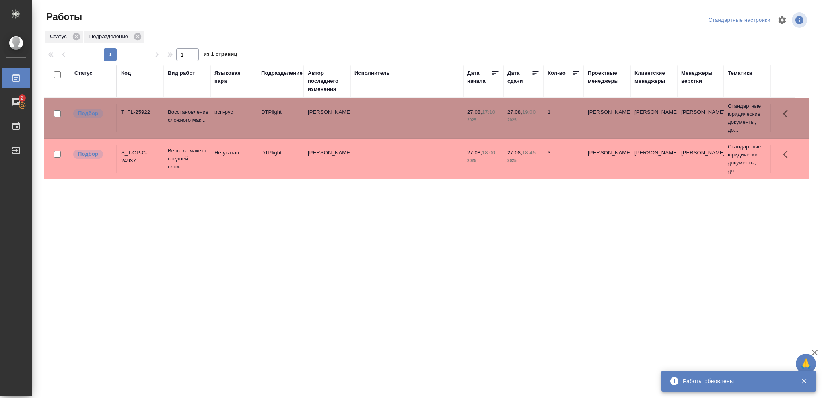
click at [531, 113] on p "19:00" at bounding box center [528, 112] width 13 height 6
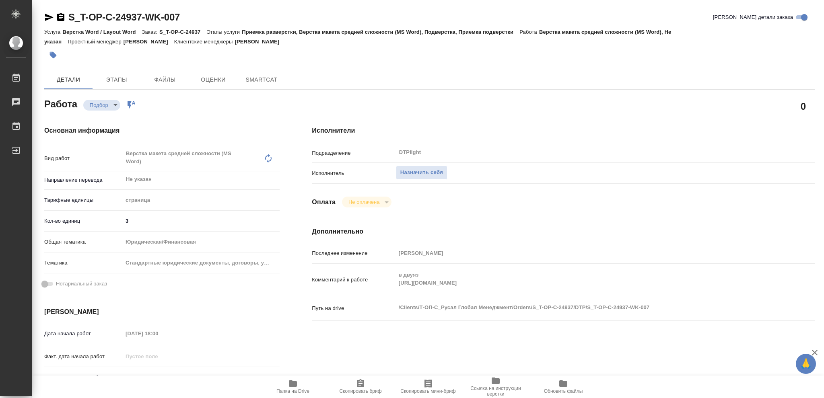
type textarea "x"
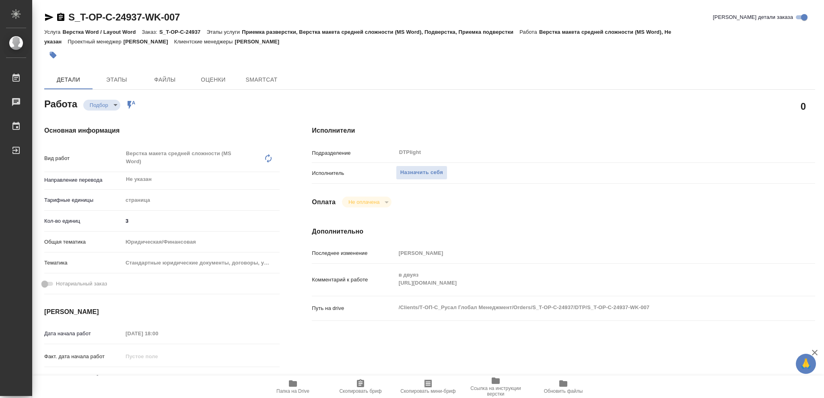
type textarea "x"
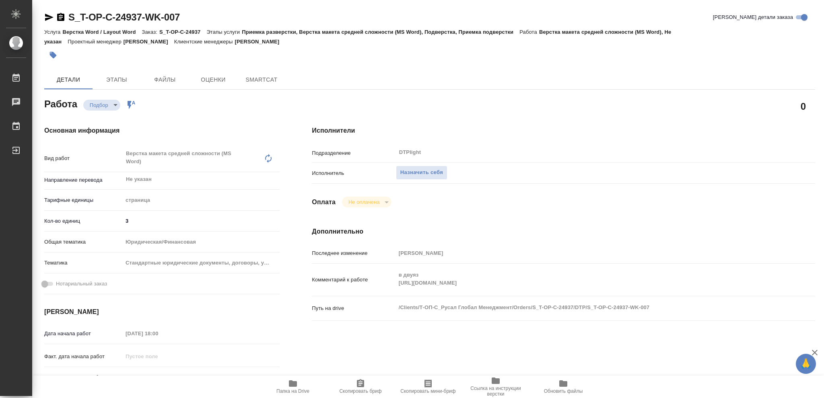
type textarea "x"
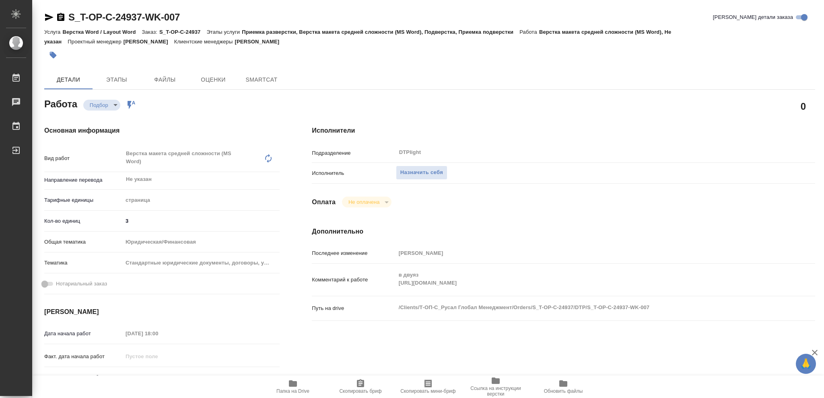
type textarea "x"
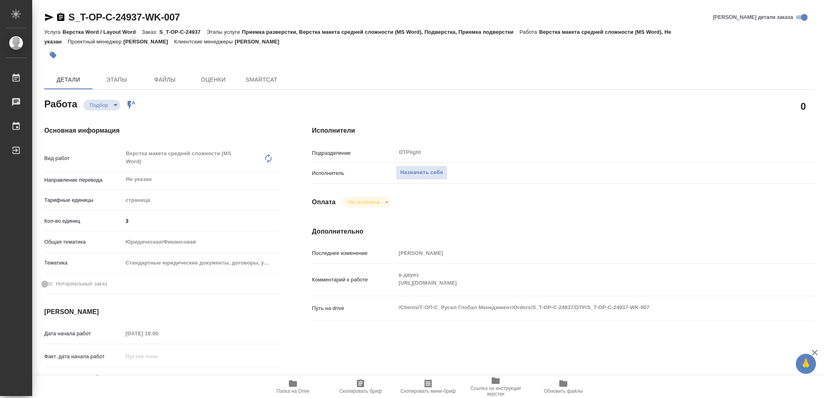
type textarea "x"
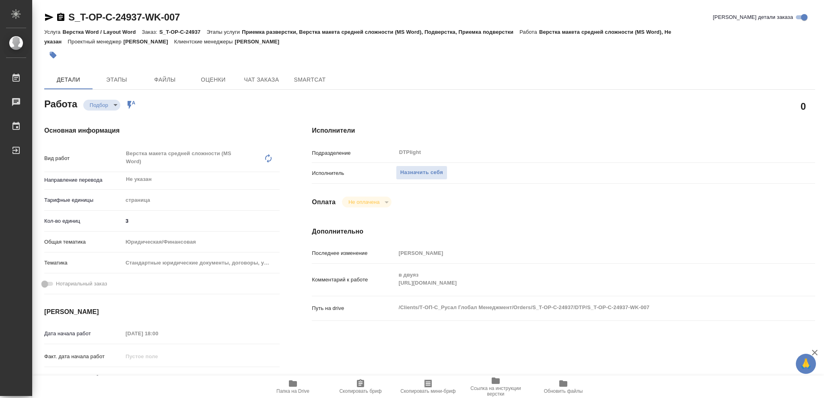
type textarea "x"
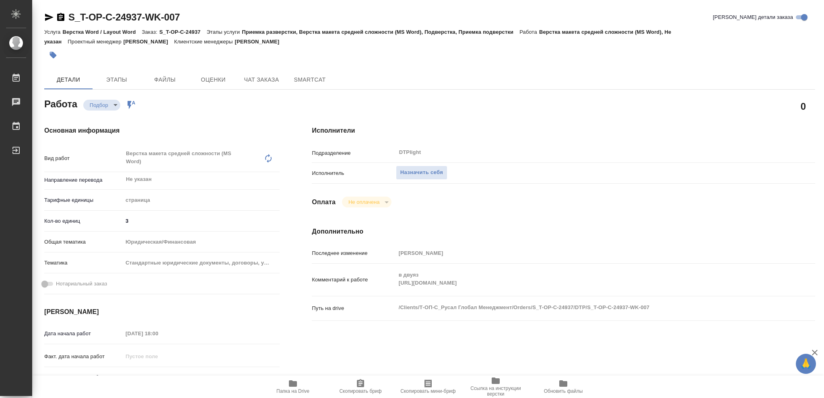
type textarea "x"
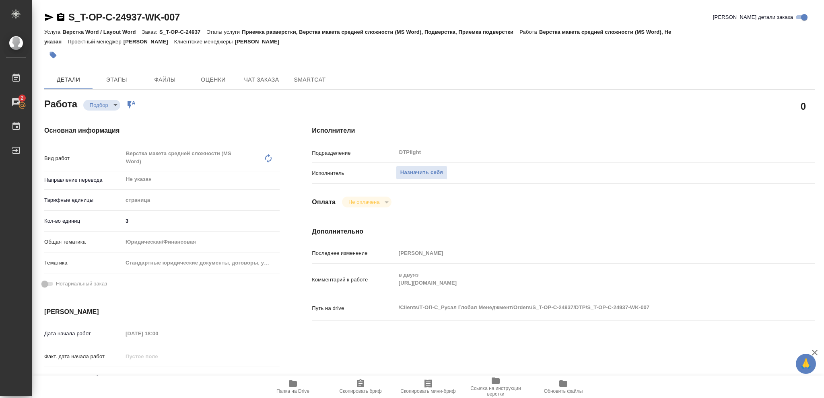
click at [290, 386] on icon "button" at bounding box center [293, 383] width 8 height 6
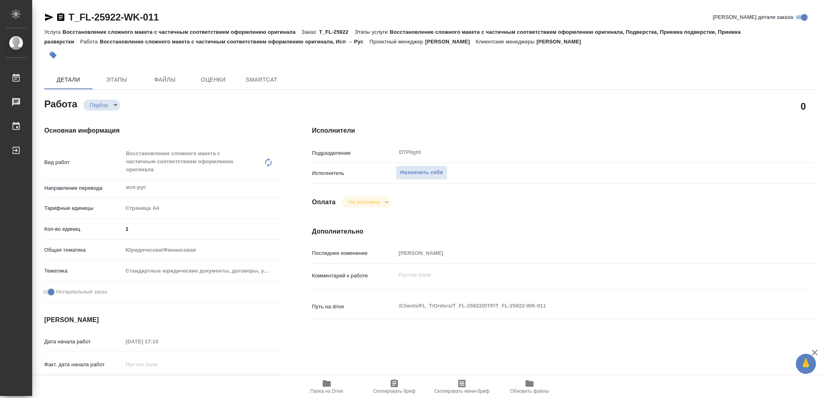
type textarea "x"
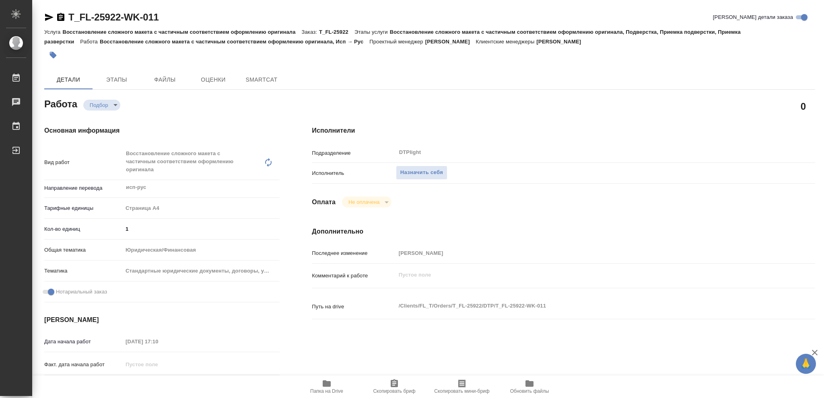
type textarea "x"
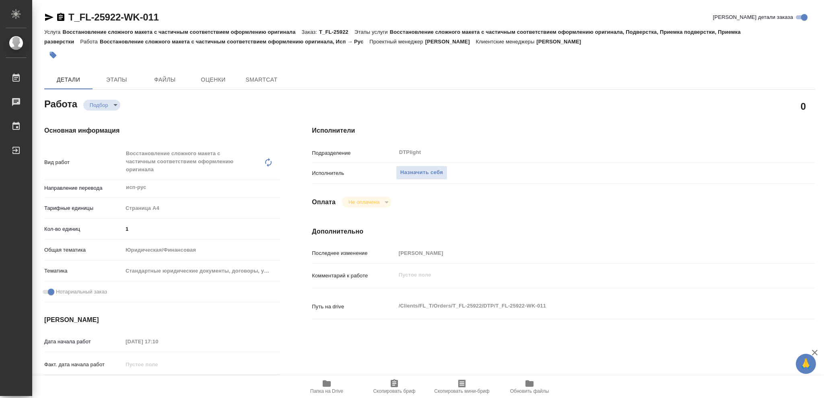
type textarea "x"
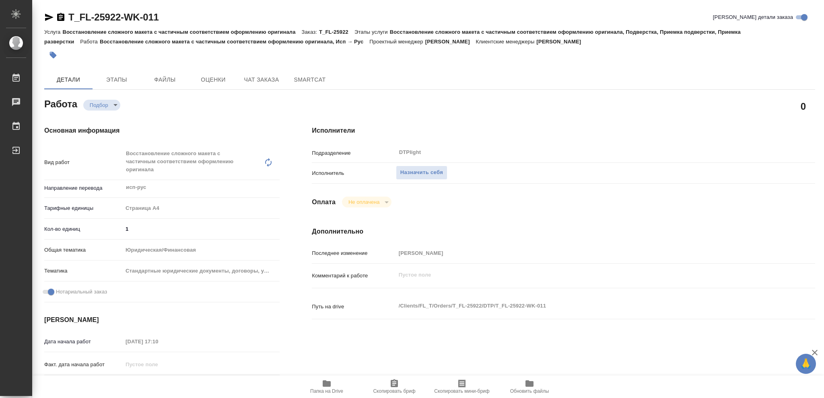
click at [326, 386] on icon "button" at bounding box center [327, 383] width 8 height 6
type textarea "x"
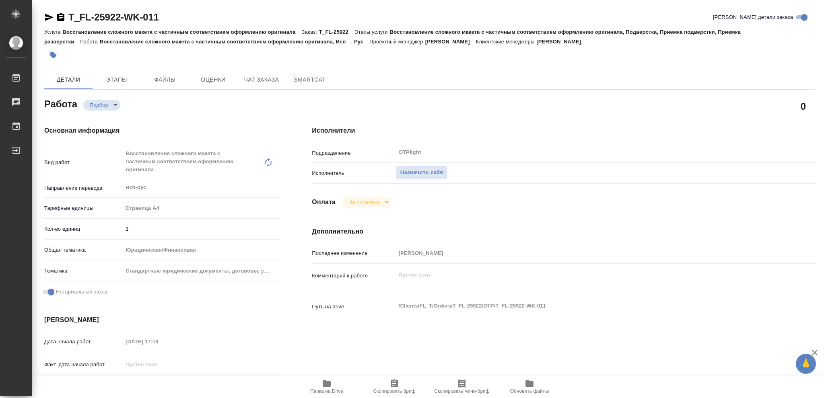
type textarea "x"
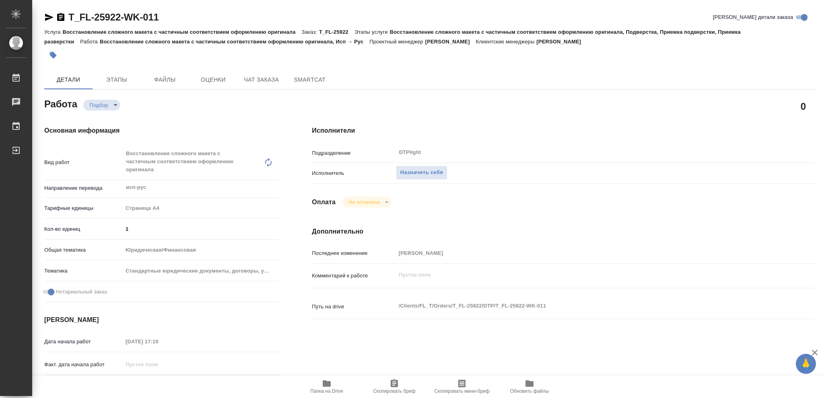
type textarea "x"
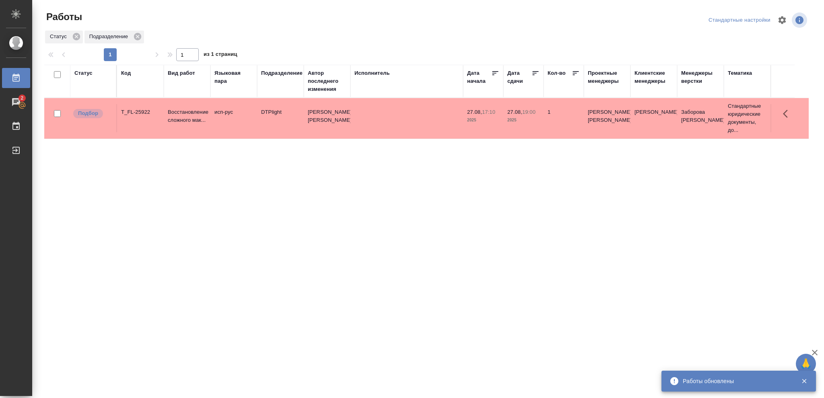
click at [84, 70] on div "Статус" at bounding box center [83, 73] width 18 height 8
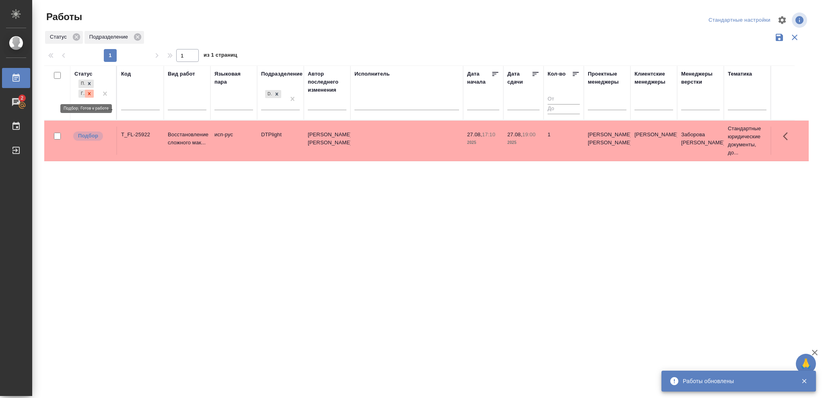
click at [88, 92] on icon at bounding box center [89, 93] width 3 height 3
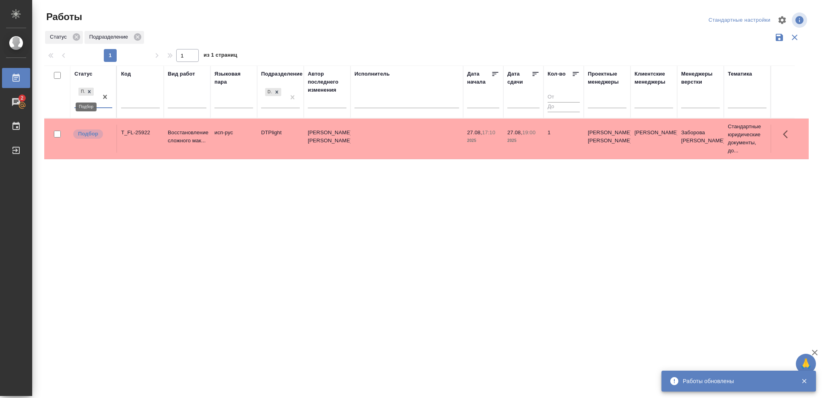
click at [88, 92] on icon at bounding box center [89, 92] width 6 height 6
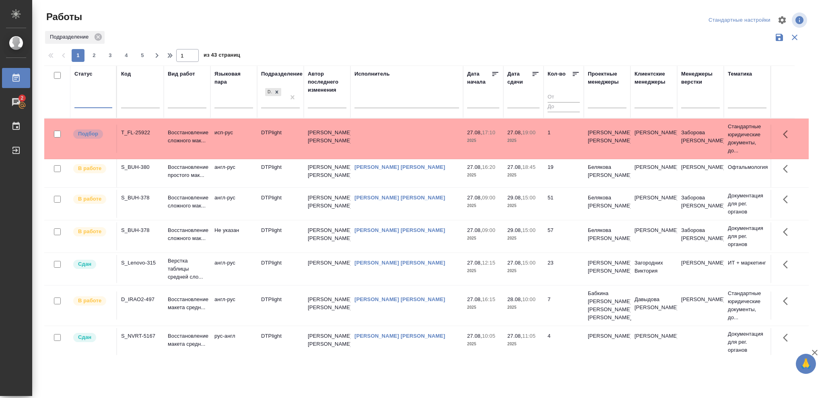
click at [88, 97] on div at bounding box center [93, 101] width 38 height 12
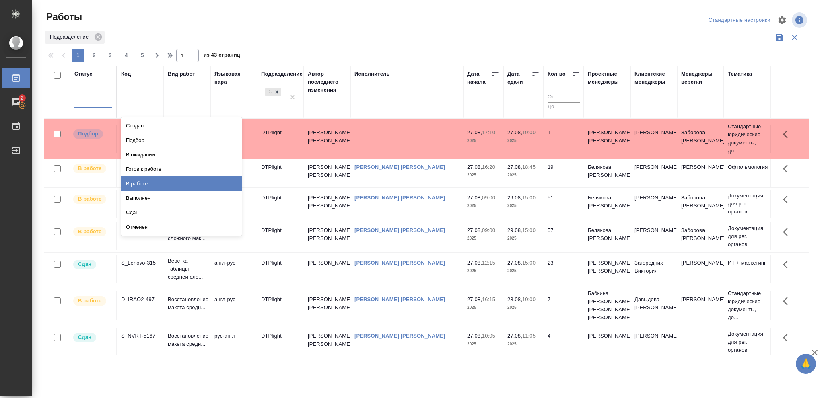
click at [137, 183] on div "В работе" at bounding box center [181, 184] width 121 height 14
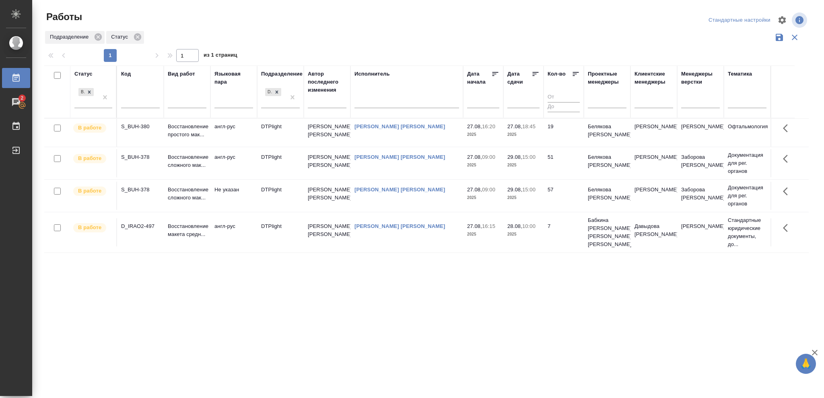
click at [533, 136] on p "2025" at bounding box center [523, 135] width 32 height 8
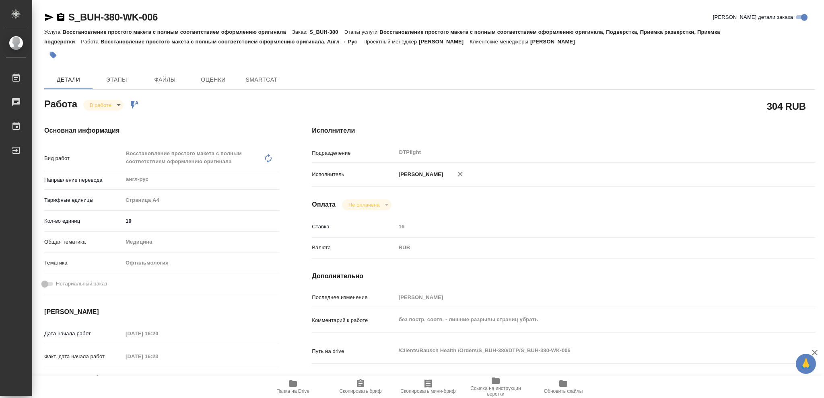
type textarea "x"
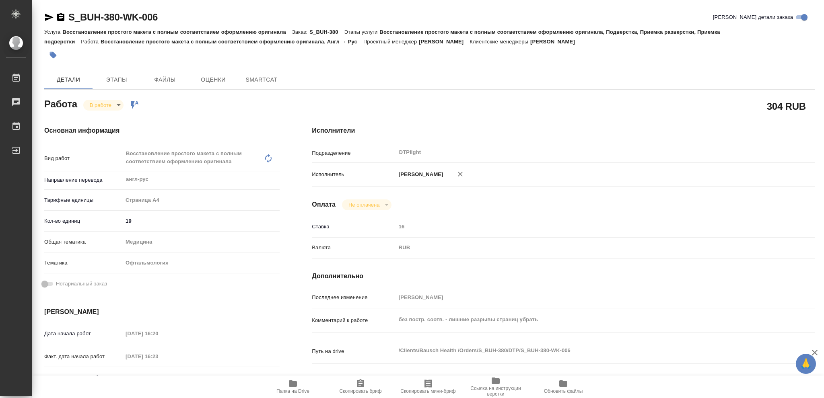
type textarea "x"
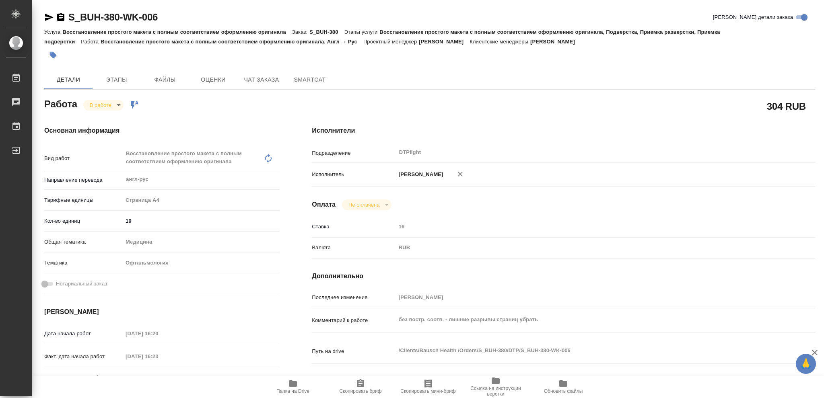
click at [293, 386] on icon "button" at bounding box center [293, 383] width 8 height 6
type textarea "x"
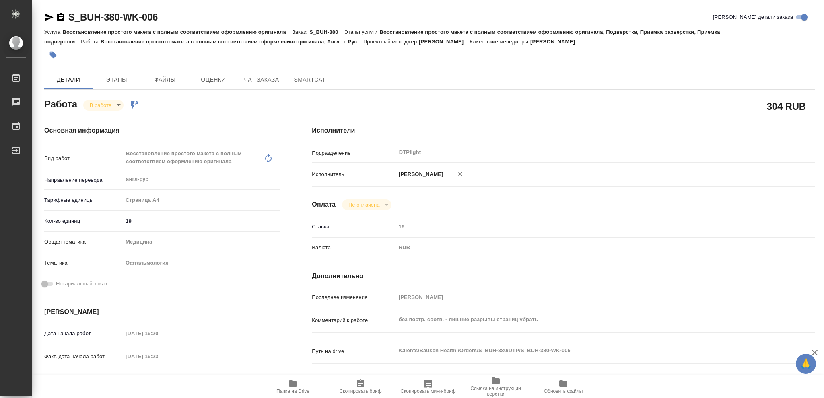
type textarea "x"
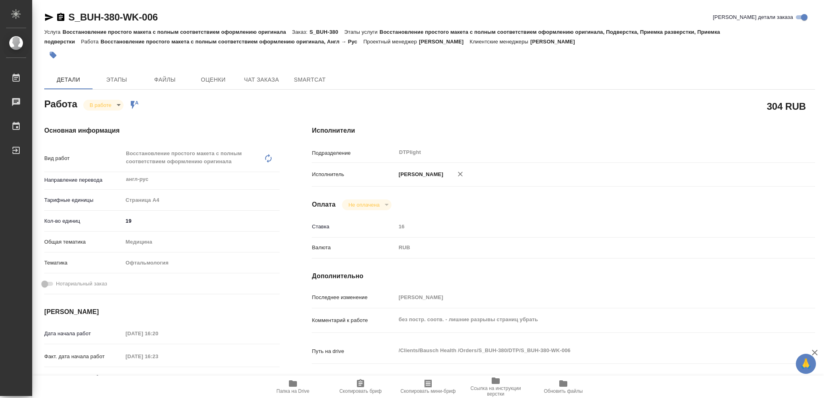
type textarea "x"
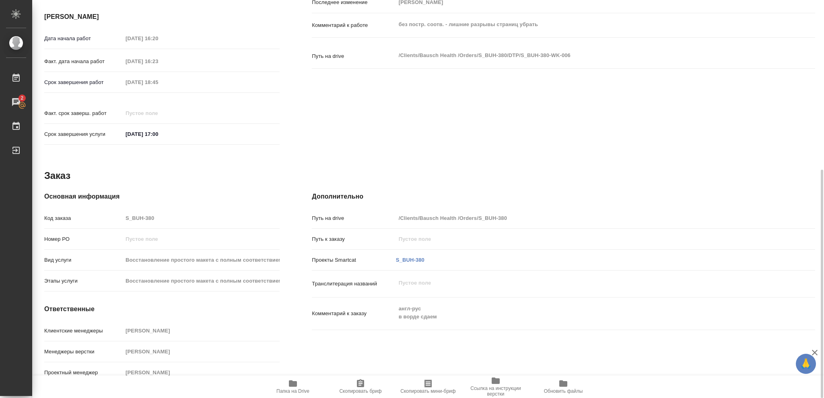
scroll to position [27, 0]
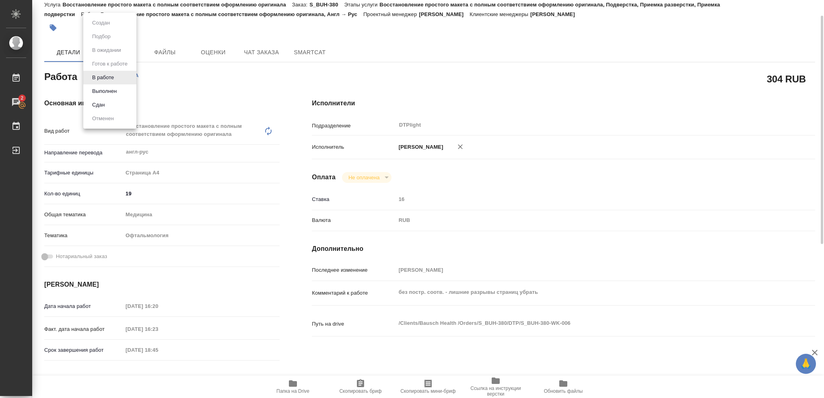
click at [118, 76] on body "🙏 .cls-1 fill:#fff; AWATERA Vasileva Olga Работы 2 Чаты График Выйти S_BUH-380-…" at bounding box center [412, 199] width 824 height 398
click at [111, 89] on button "Выполнен" at bounding box center [104, 91] width 29 height 9
type textarea "x"
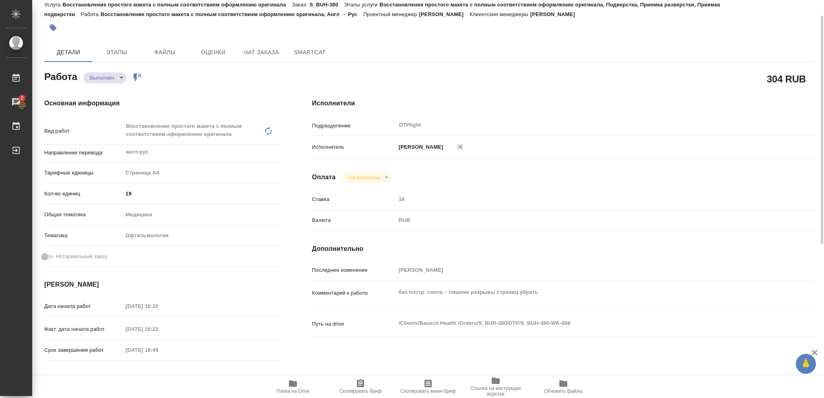
type textarea "x"
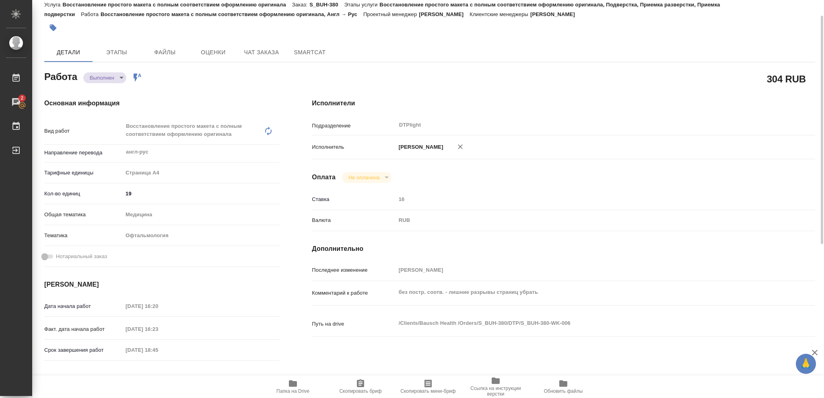
type textarea "x"
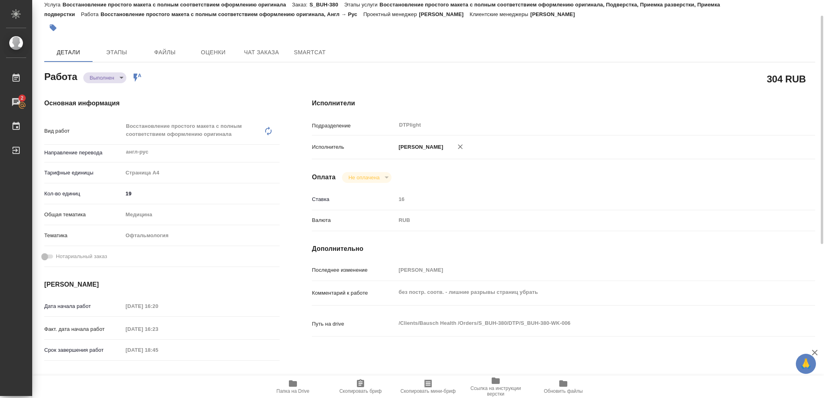
type textarea "x"
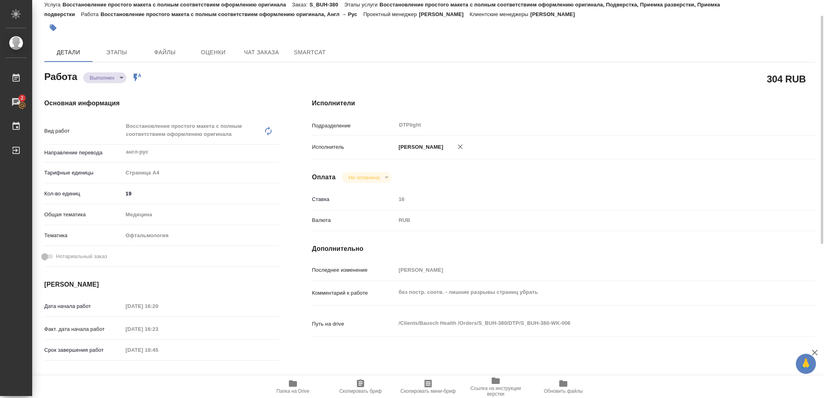
type textarea "x"
